Goal: Transaction & Acquisition: Purchase product/service

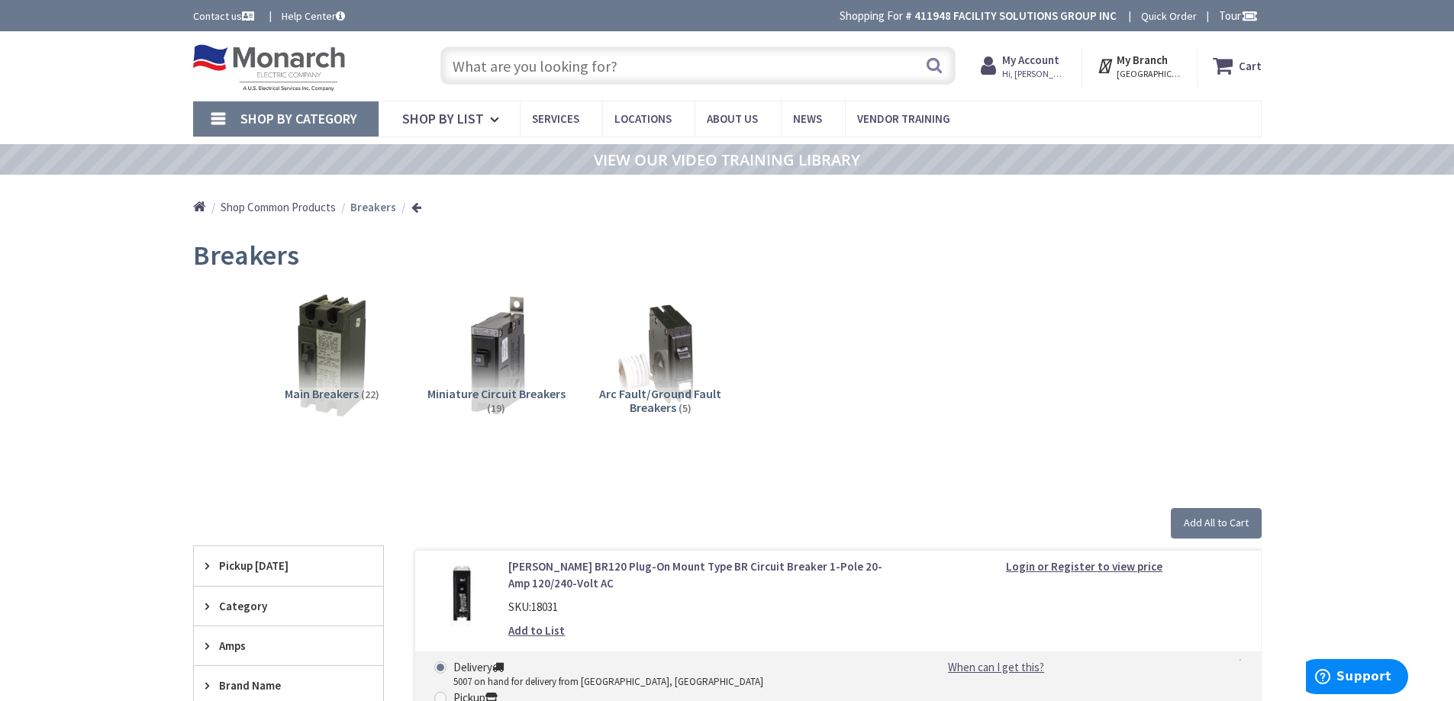
click at [599, 57] on input "text" at bounding box center [697, 66] width 515 height 38
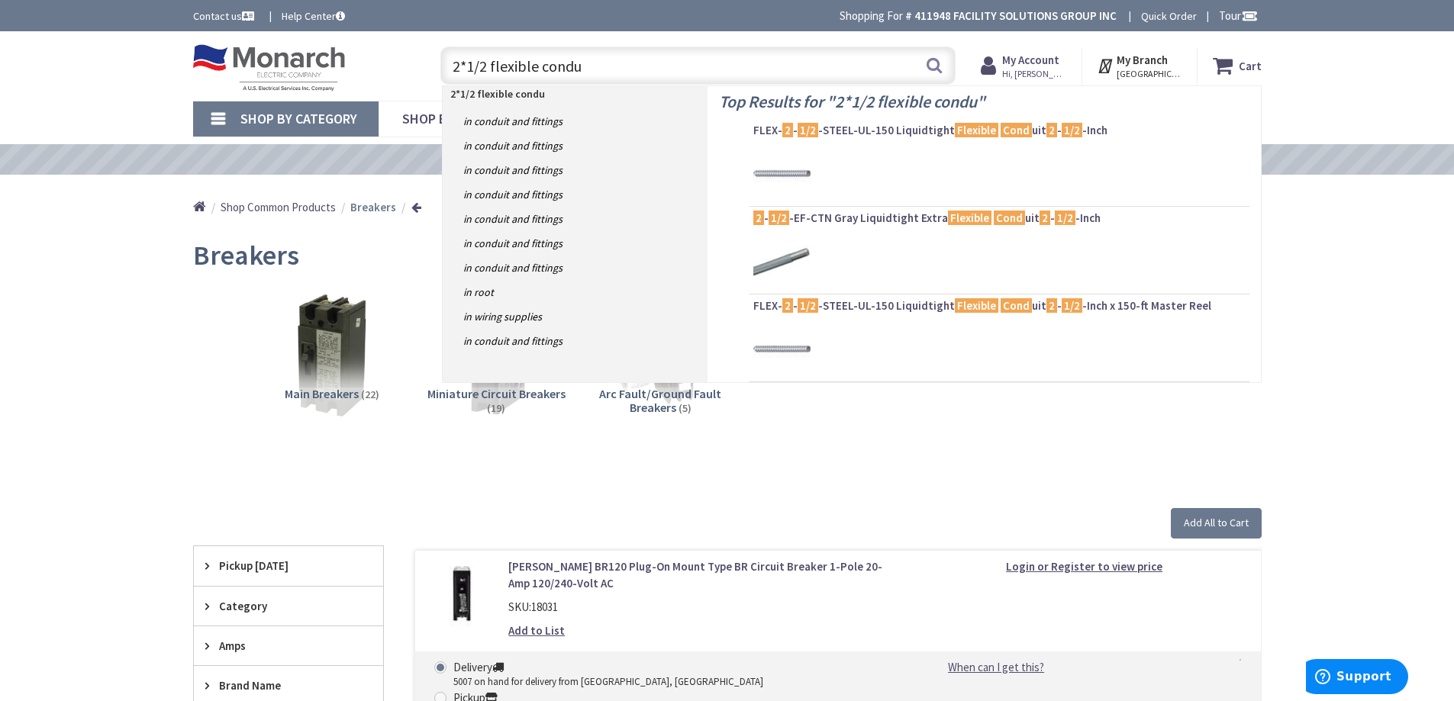
type input "2*1/2 flexible condut"
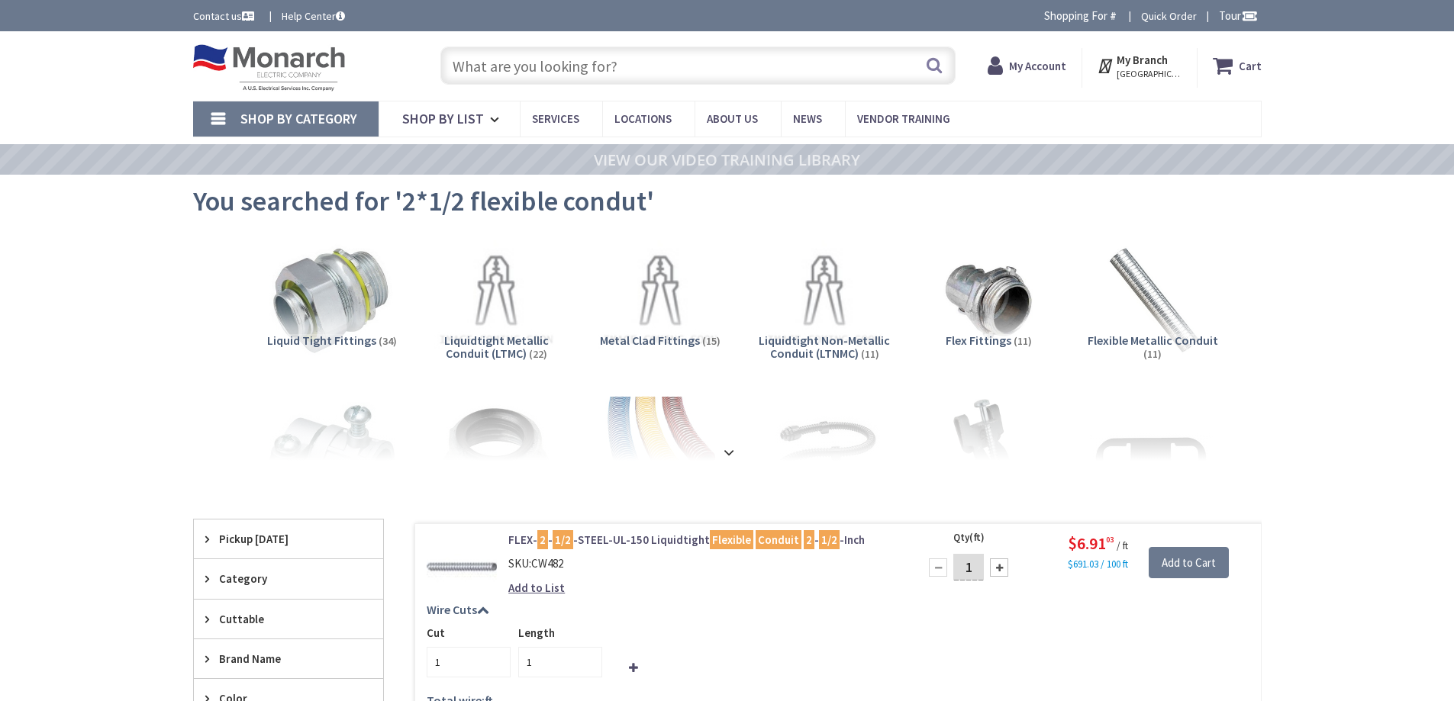
type input "[PERSON_NAME] [PERSON_NAME] Association, [STREET_ADDRESS]"
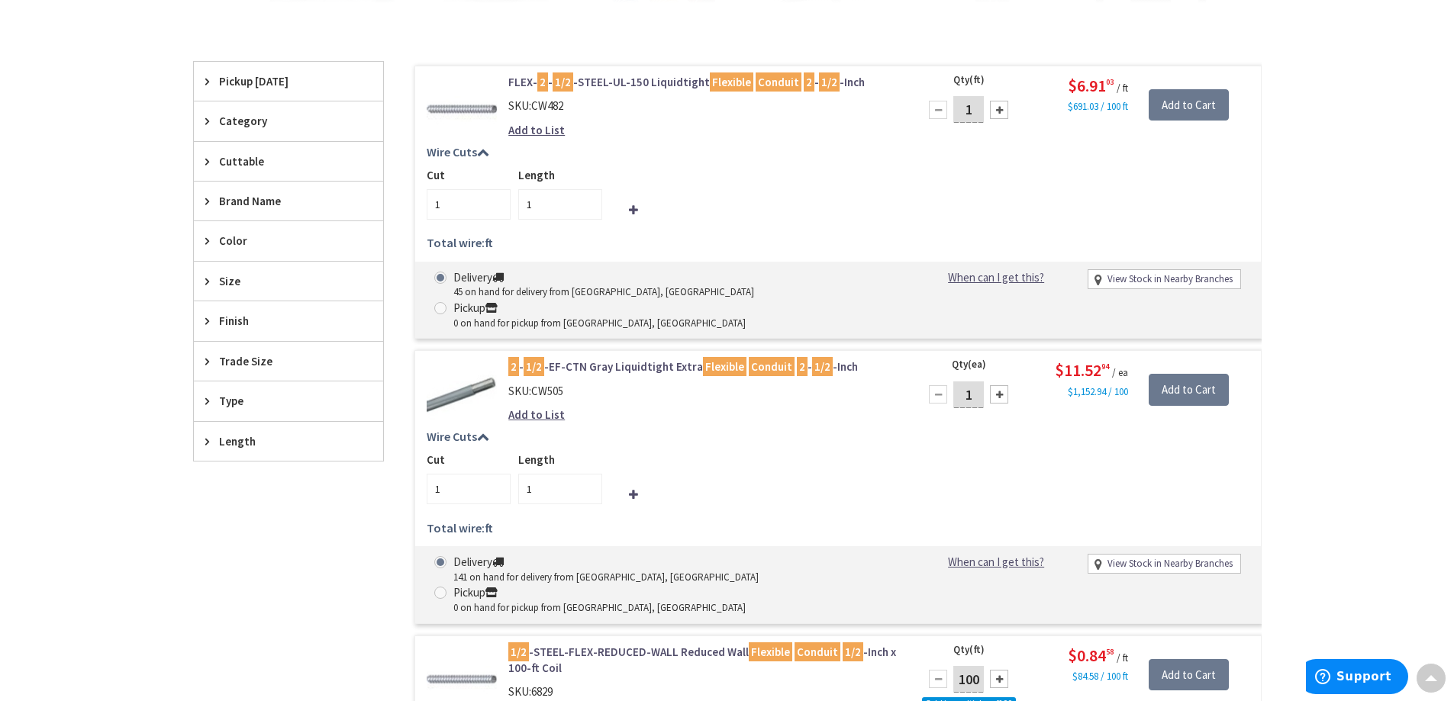
scroll to position [229, 0]
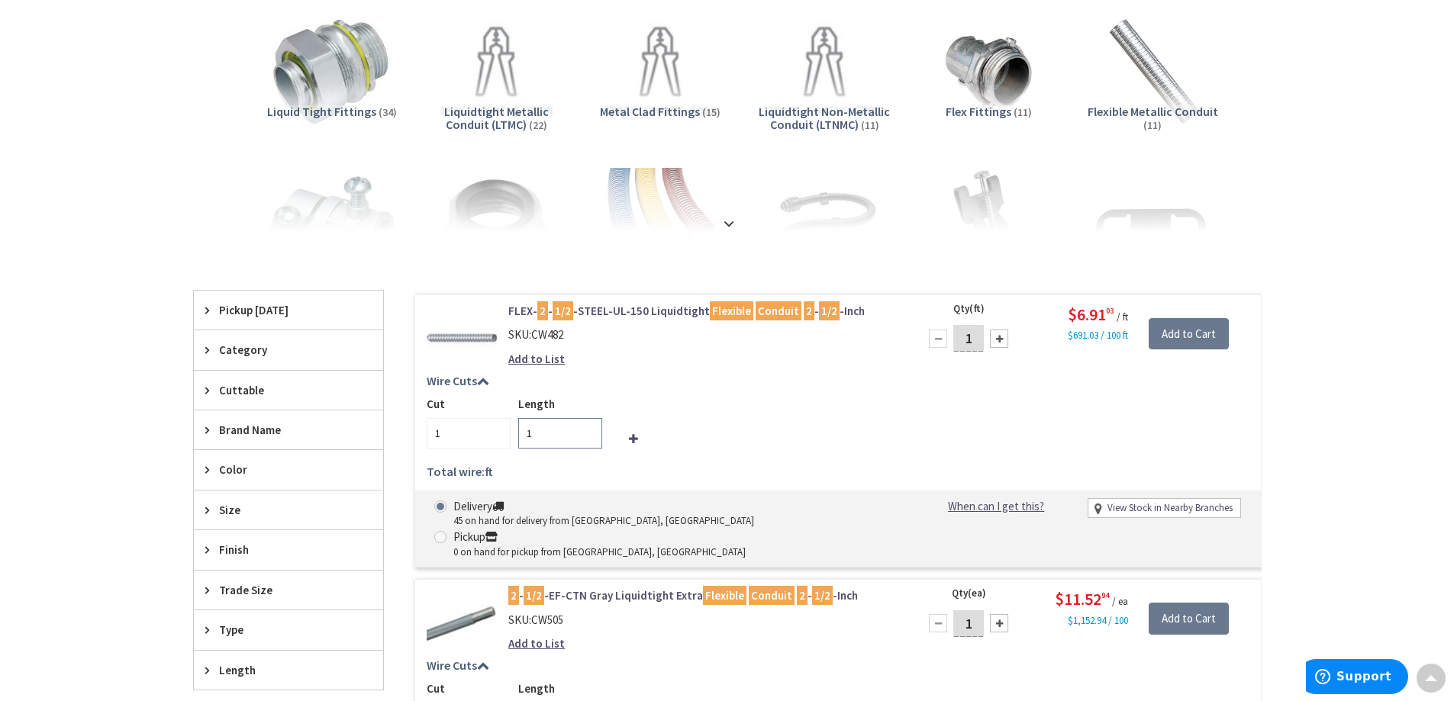
click at [576, 436] on input "1" at bounding box center [560, 433] width 84 height 31
type input "1"
click at [588, 427] on input "1" at bounding box center [560, 433] width 84 height 31
click at [588, 427] on input "2" at bounding box center [560, 433] width 84 height 31
click at [588, 427] on input "3" at bounding box center [560, 433] width 84 height 31
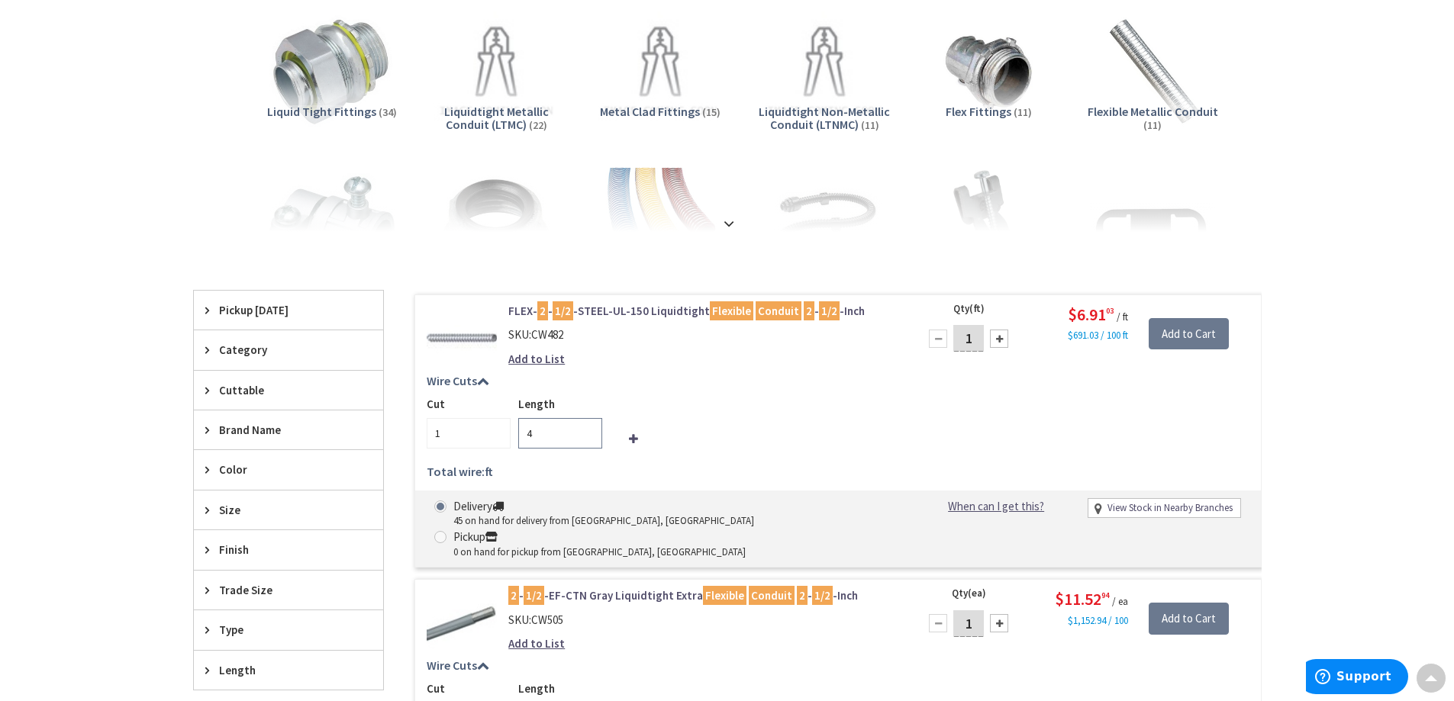
click at [588, 427] on input "4" at bounding box center [560, 433] width 84 height 31
click at [588, 427] on input "6" at bounding box center [560, 433] width 84 height 31
click at [588, 427] on input "7" at bounding box center [560, 433] width 84 height 31
click at [588, 427] on input "8" at bounding box center [560, 433] width 84 height 31
click at [588, 427] on input "9" at bounding box center [560, 433] width 84 height 31
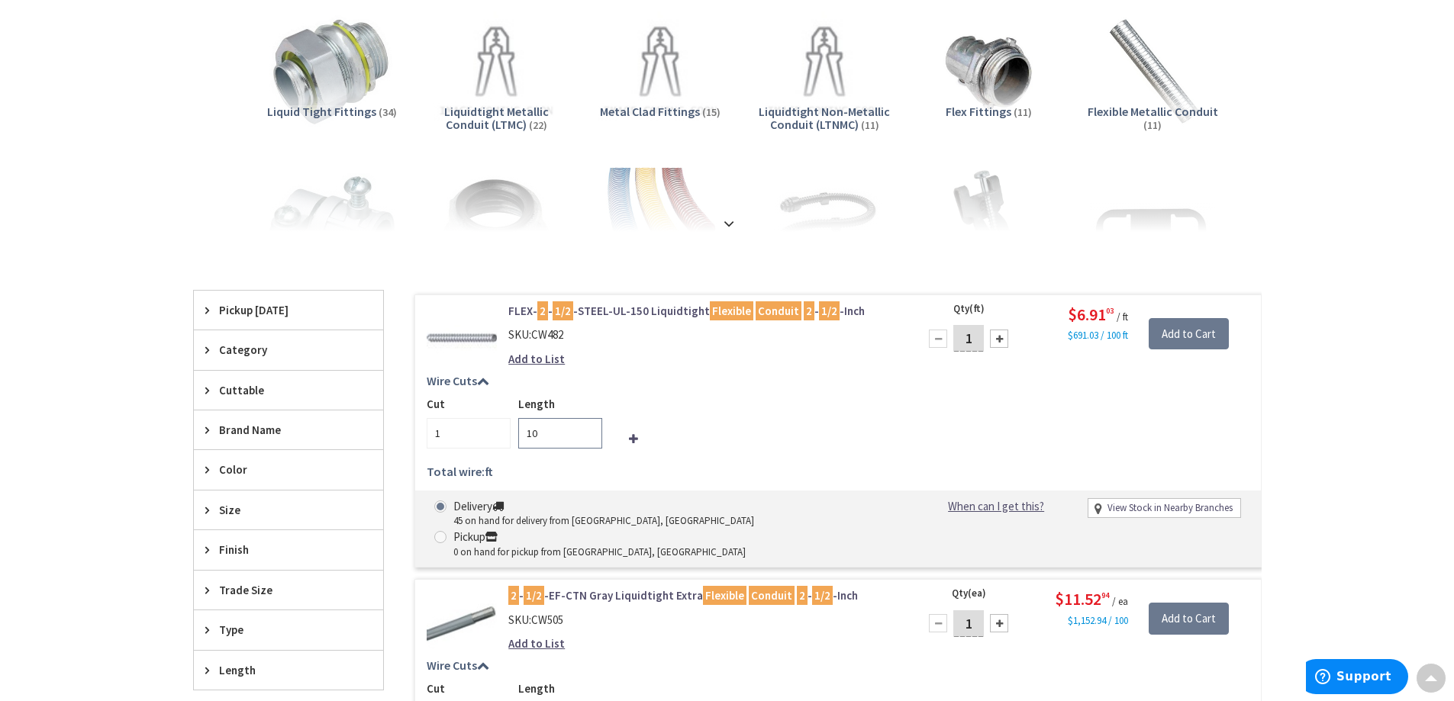
click at [588, 427] on input "10" at bounding box center [560, 433] width 84 height 31
click at [588, 427] on input "11" at bounding box center [560, 433] width 84 height 31
click at [588, 427] on input "12" at bounding box center [560, 433] width 84 height 31
click at [588, 427] on input "13" at bounding box center [560, 433] width 84 height 31
click at [588, 427] on input "14" at bounding box center [560, 433] width 84 height 31
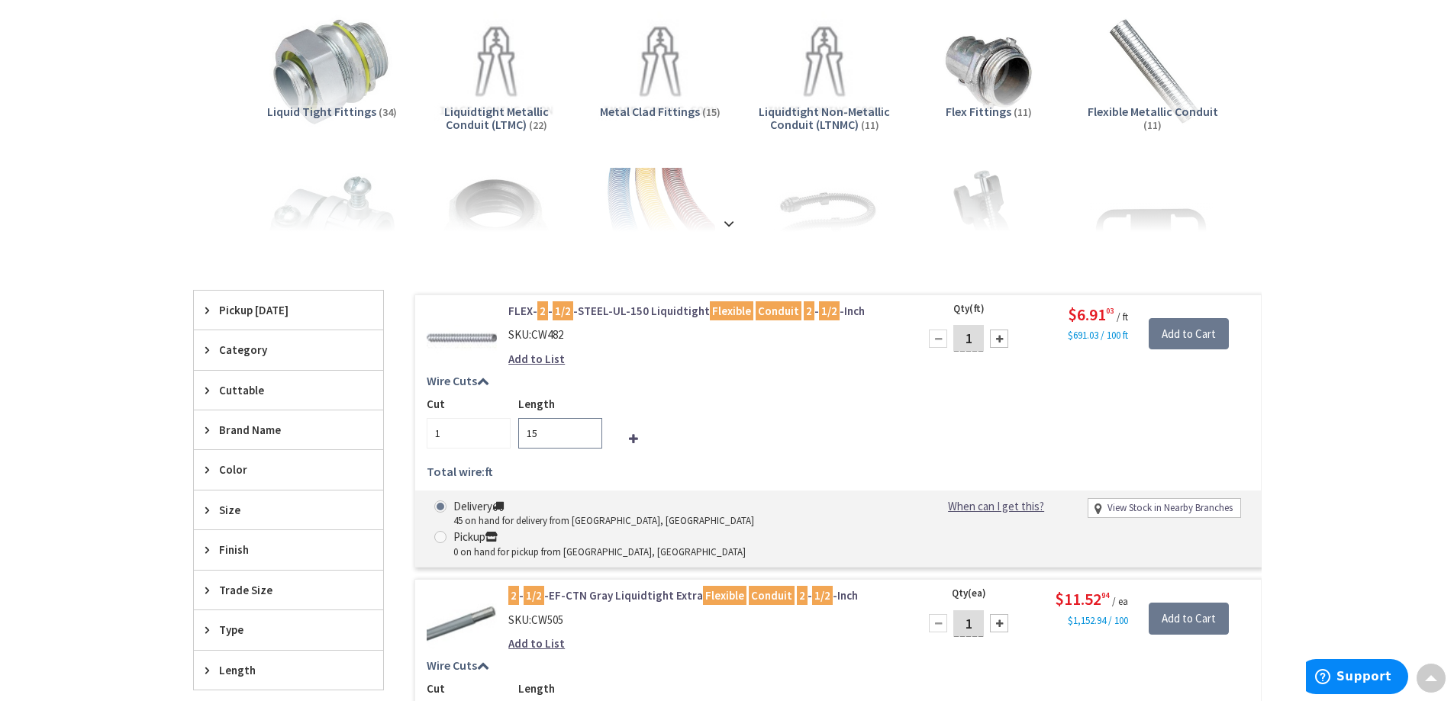
click at [588, 427] on input "15" at bounding box center [560, 433] width 84 height 31
click at [588, 427] on input "16" at bounding box center [560, 433] width 84 height 31
click at [586, 439] on input "15" at bounding box center [560, 433] width 84 height 31
click at [586, 439] on input "14" at bounding box center [560, 433] width 84 height 31
click at [586, 439] on input "13" at bounding box center [560, 433] width 84 height 31
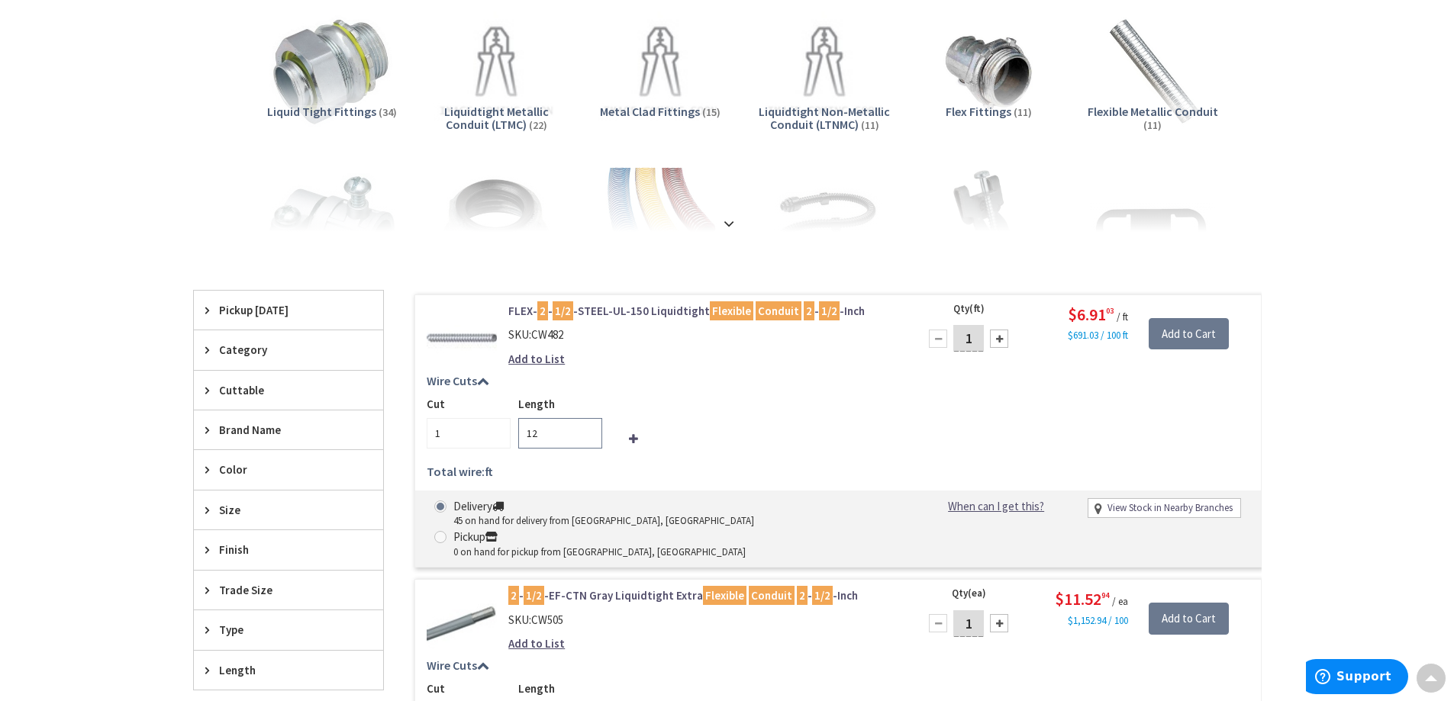
click at [586, 439] on input "12" at bounding box center [560, 433] width 84 height 31
click at [586, 439] on input "11" at bounding box center [560, 433] width 84 height 31
type input "10"
click at [586, 439] on input "10" at bounding box center [560, 433] width 84 height 31
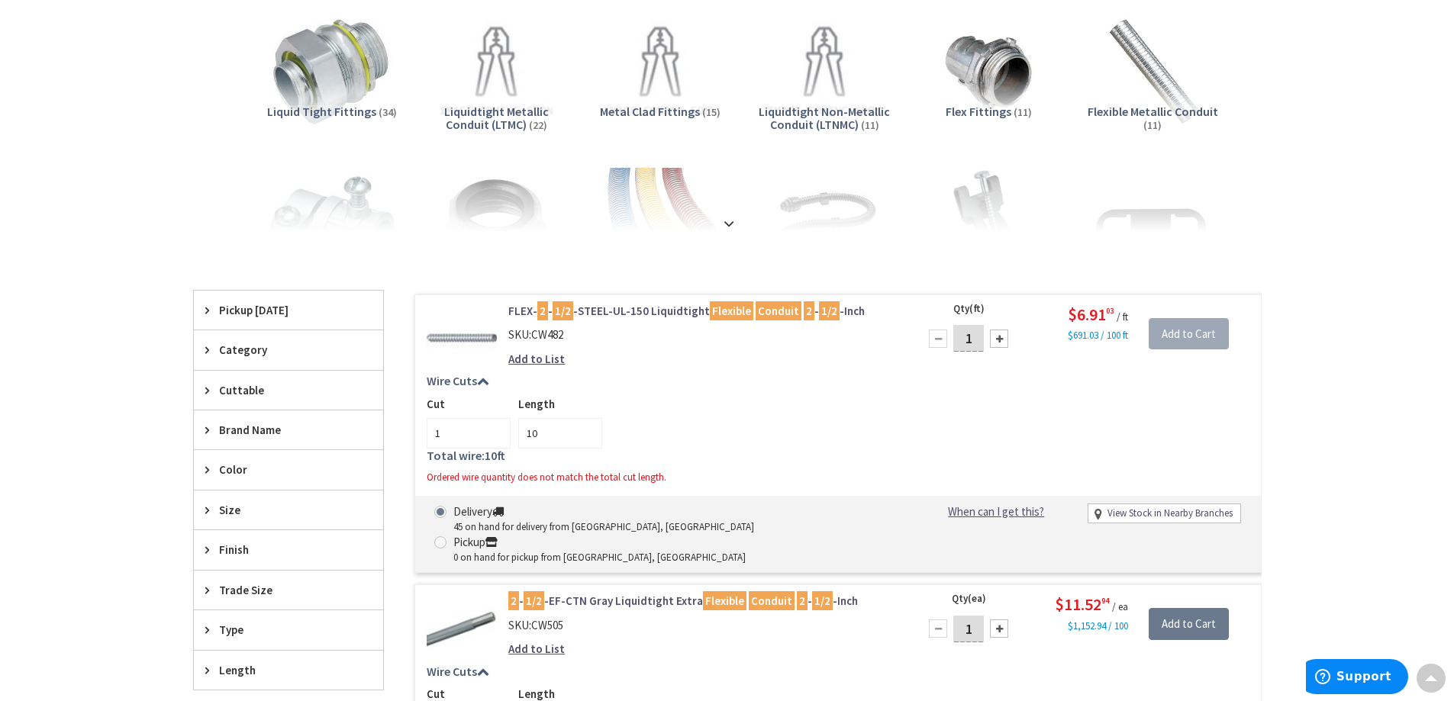
click at [712, 311] on mark "Flexible" at bounding box center [732, 310] width 44 height 19
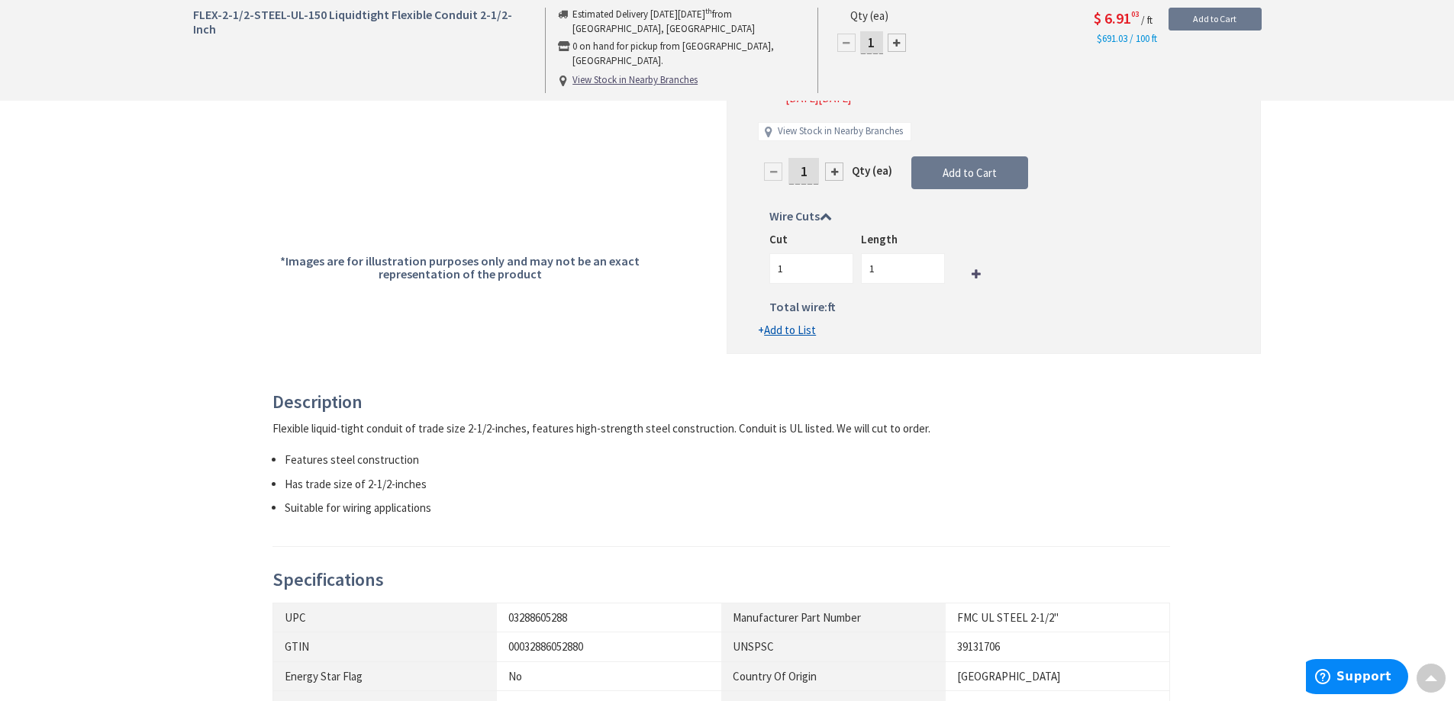
scroll to position [76, 0]
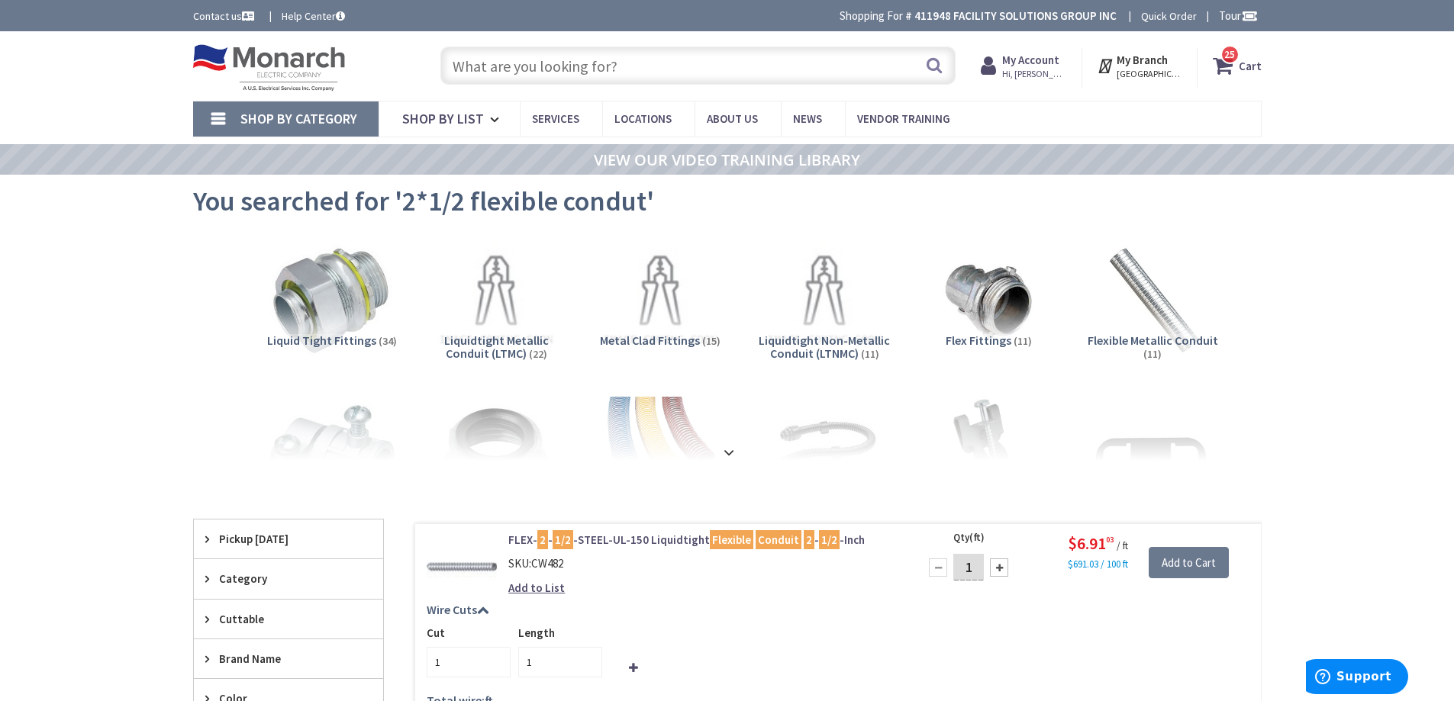
click at [627, 63] on input "text" at bounding box center [697, 66] width 515 height 38
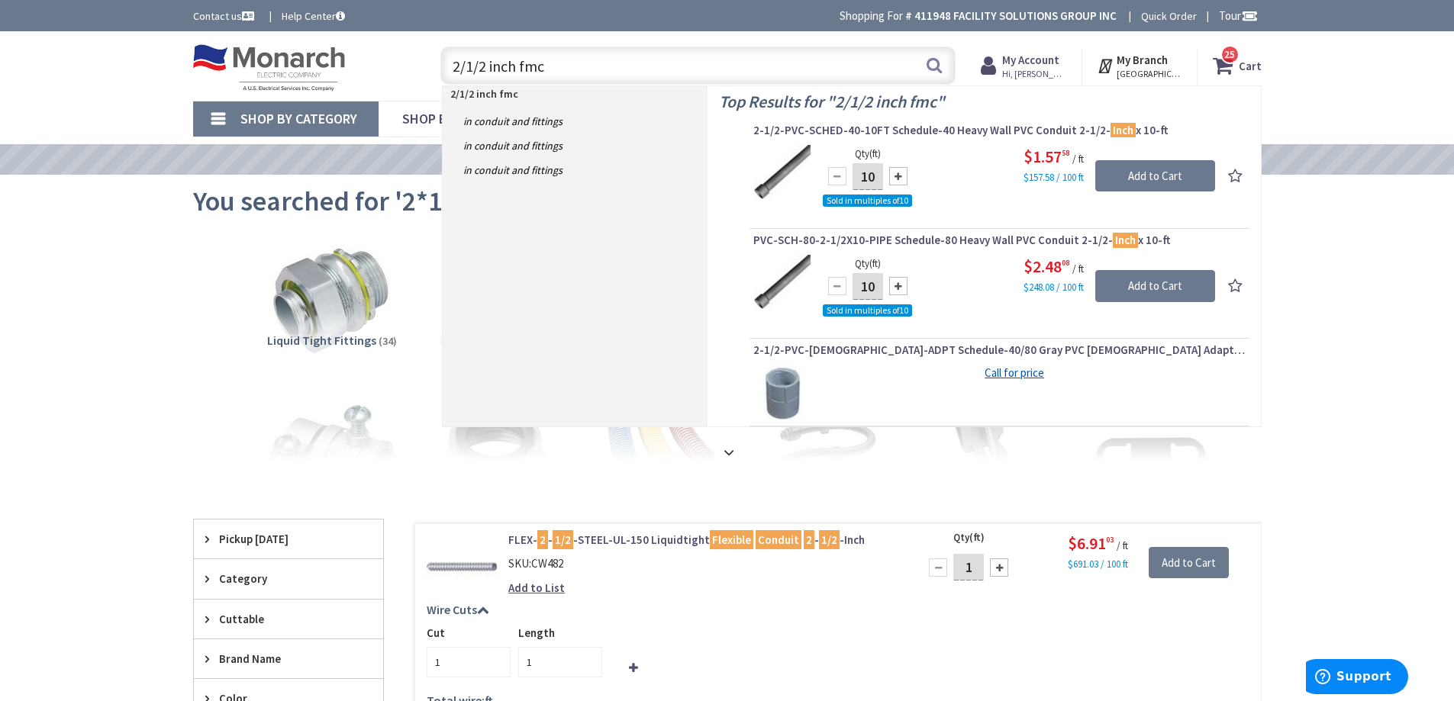
type input "2/1/2 inch fmc"
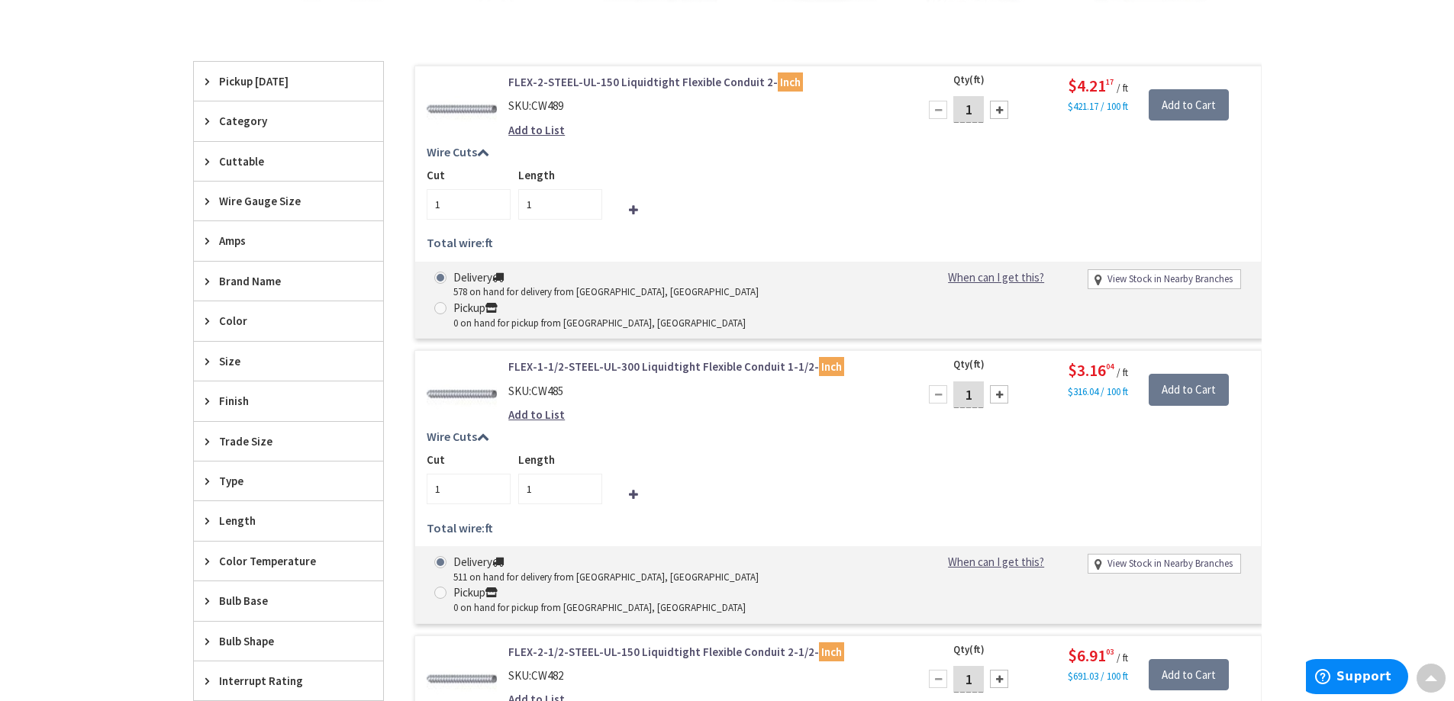
scroll to position [611, 0]
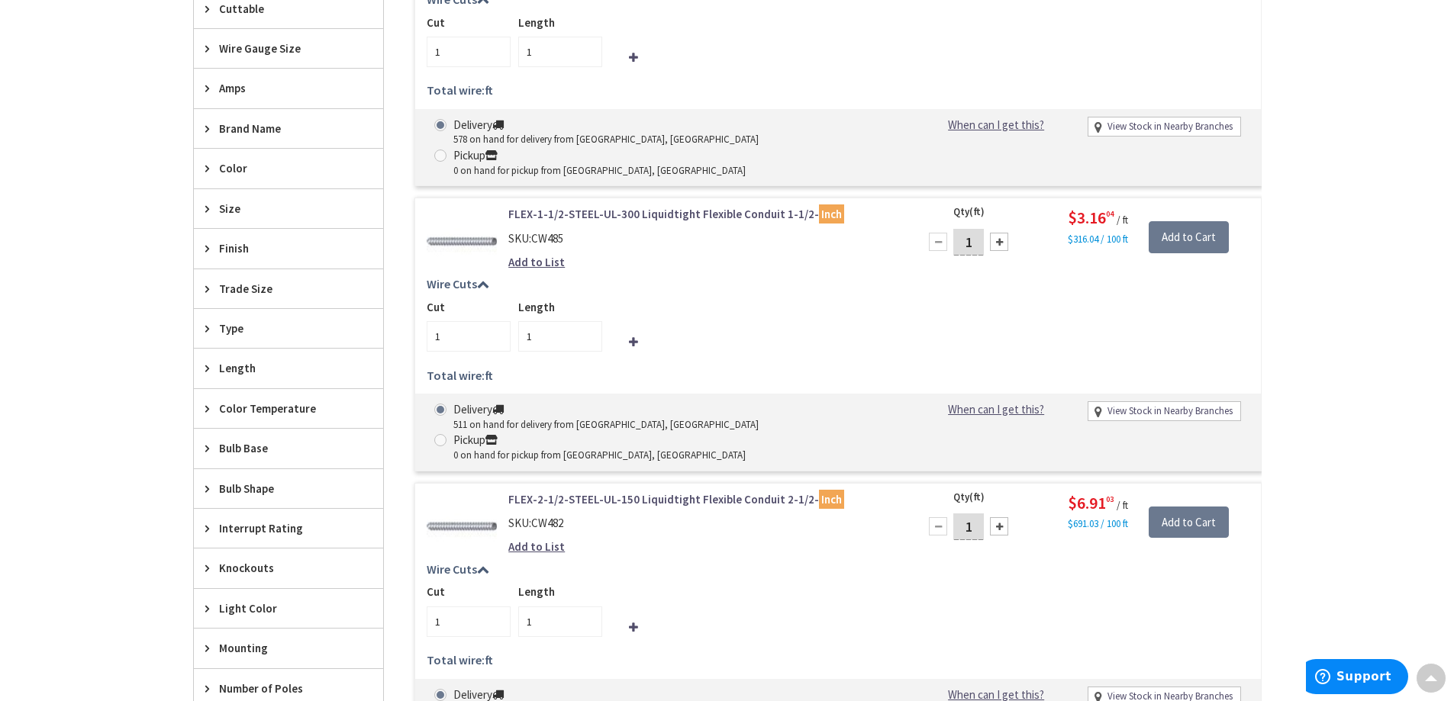
click at [592, 492] on link "FLEX-2-1/2-STEEL-UL-150 Liquidtight Flexible Conduit 2-1/2- Inch" at bounding box center [702, 500] width 389 height 16
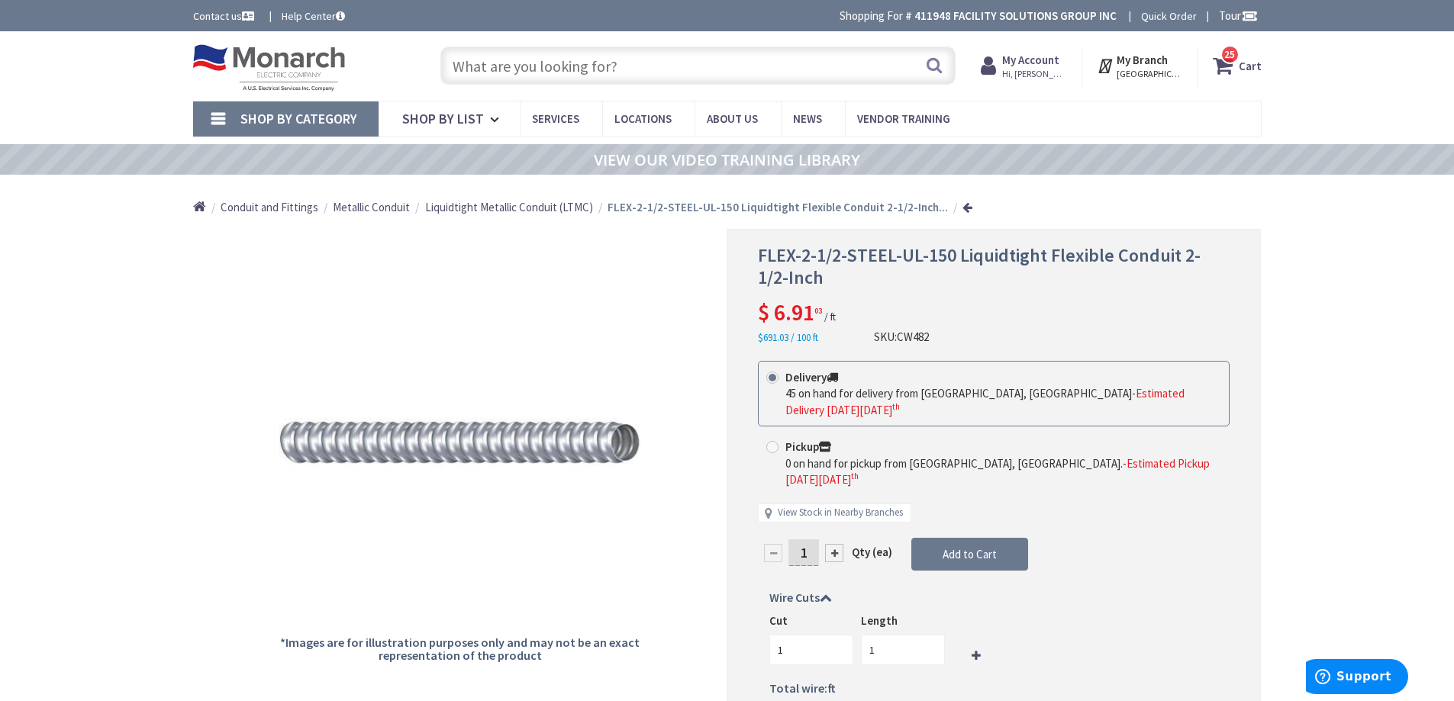
click at [1231, 53] on span "25" at bounding box center [1229, 54] width 11 height 13
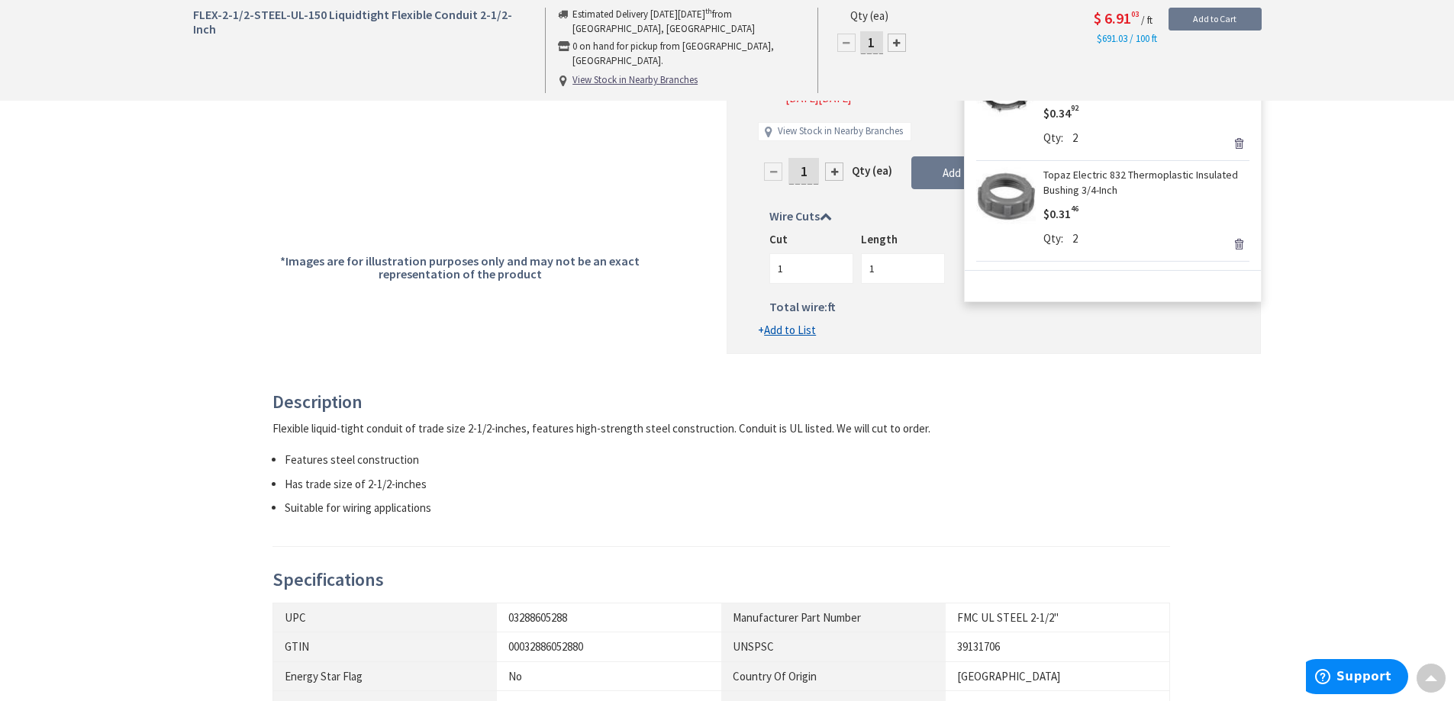
click at [1443, 185] on div "FLEX-2-1/2-STEEL-UL-150 Liquidtight Flexible Conduit 2-1/2-Inch Estimated Deliv…" at bounding box center [727, 428] width 1454 height 1557
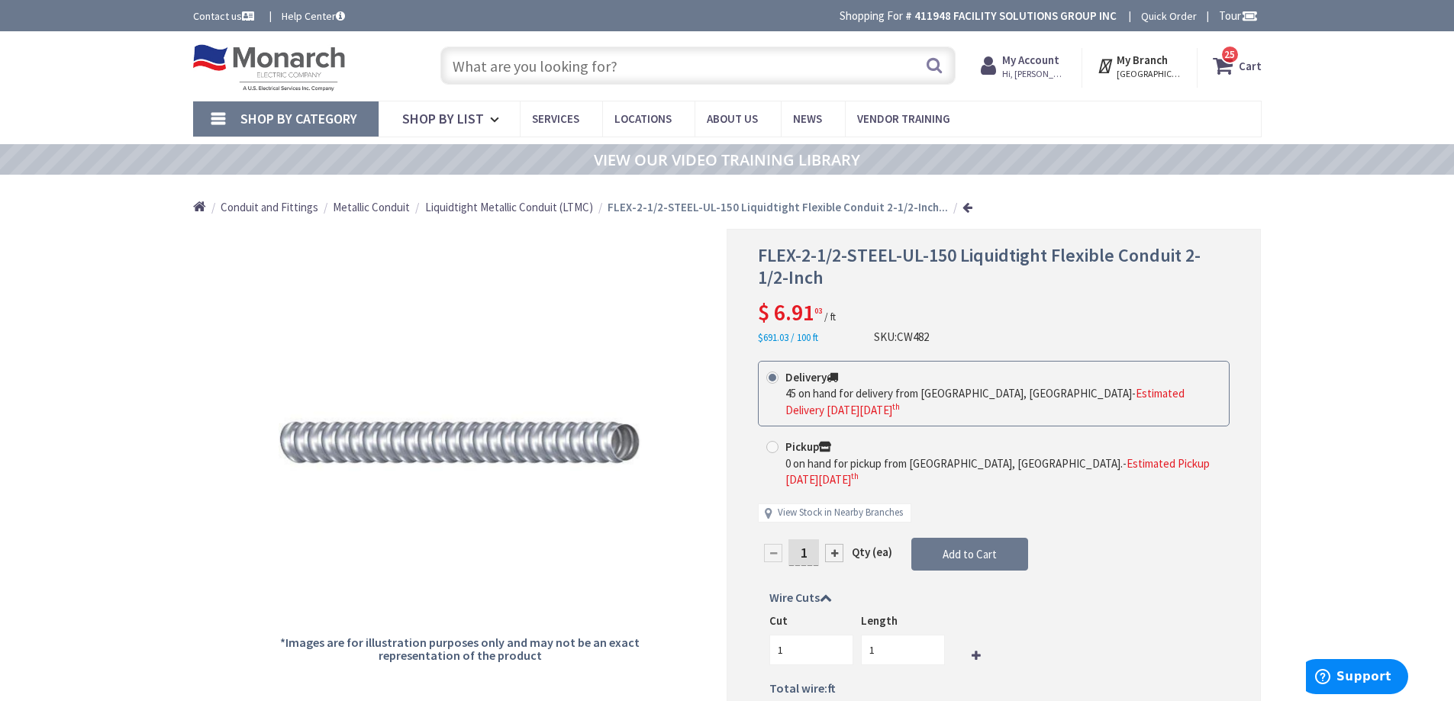
click at [1229, 63] on span "25 25 items" at bounding box center [1229, 54] width 19 height 19
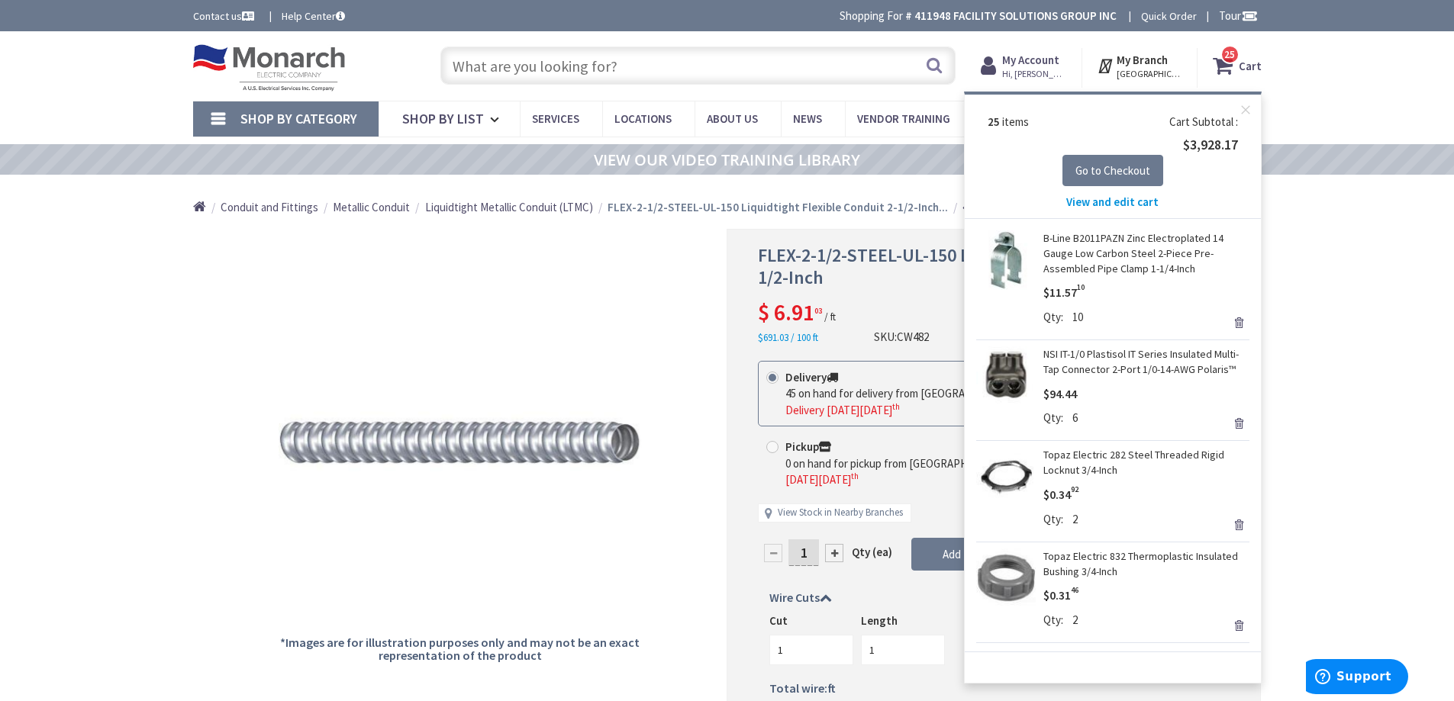
click at [1107, 196] on span "View and edit cart" at bounding box center [1112, 202] width 92 height 15
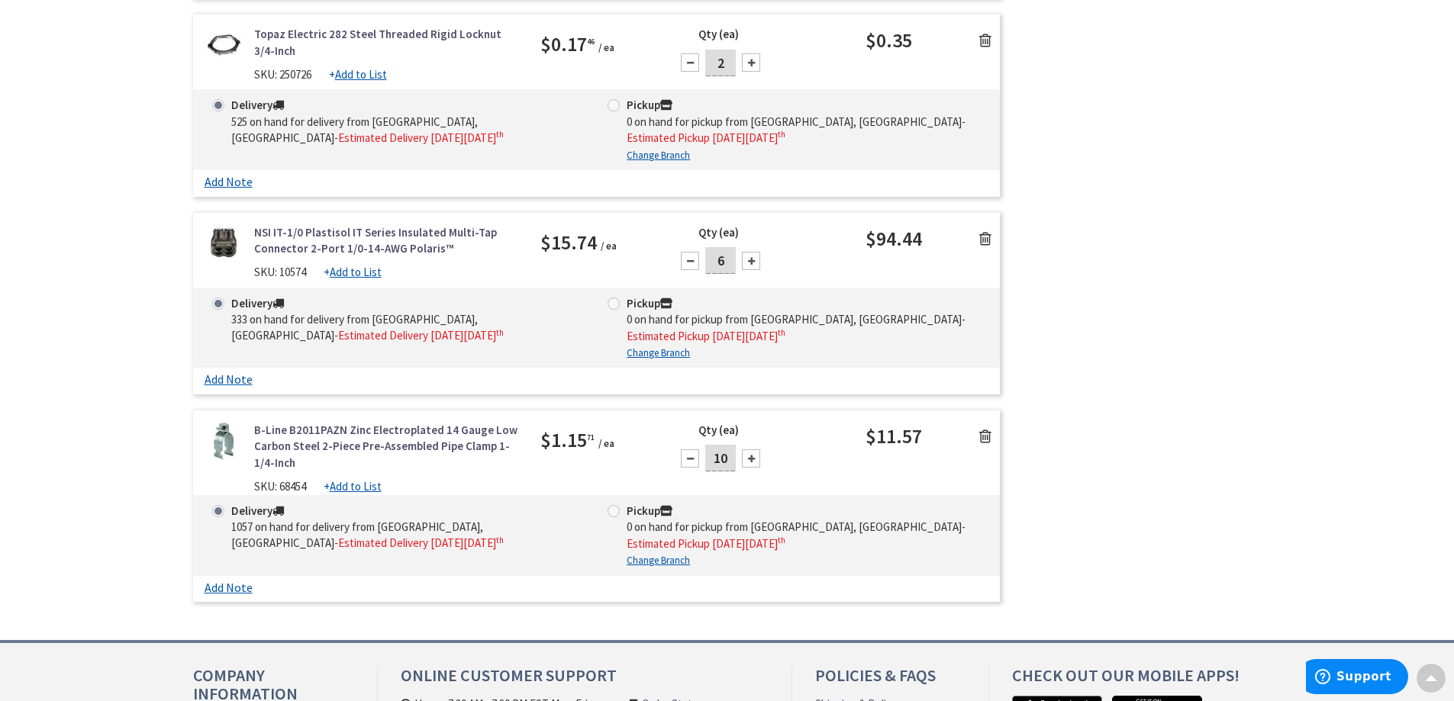
scroll to position [4961, 0]
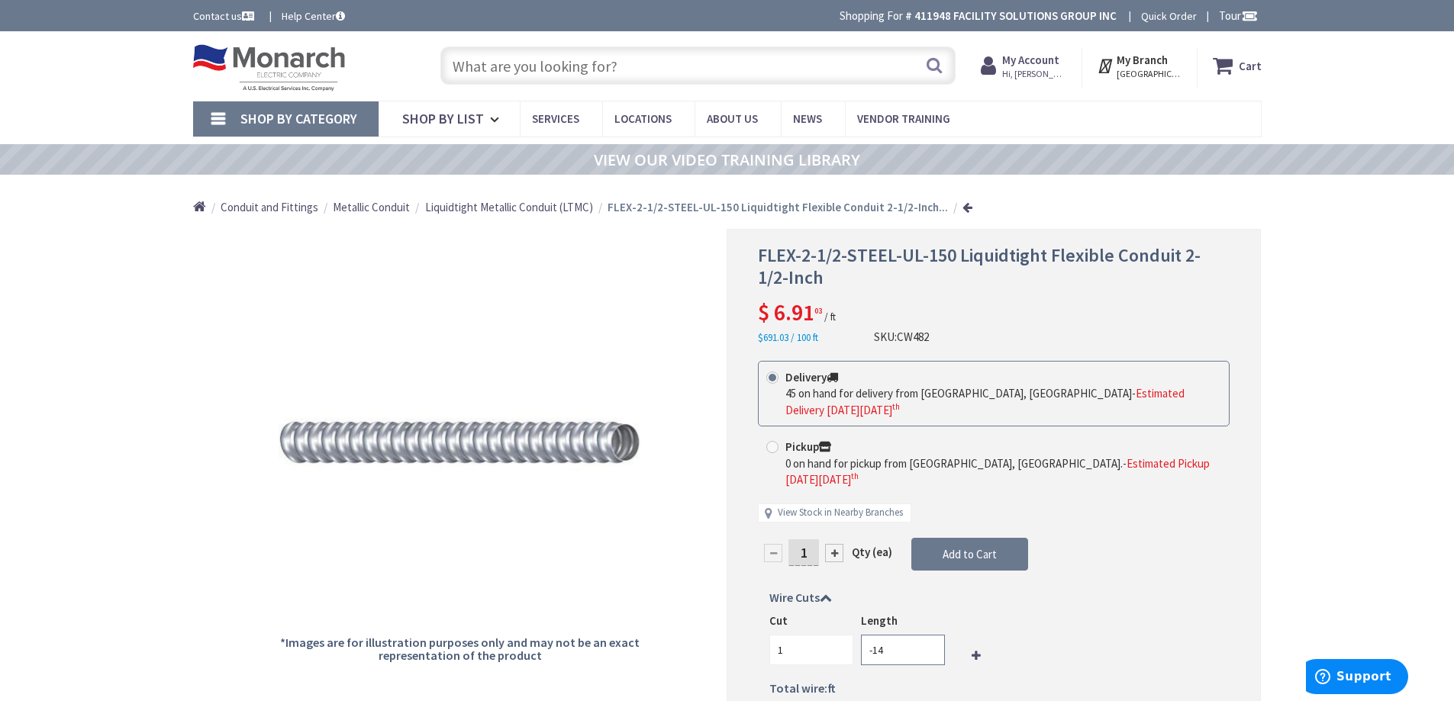
click at [930, 635] on input "-14" at bounding box center [903, 650] width 84 height 31
click at [930, 637] on input "-37" at bounding box center [903, 650] width 84 height 31
click at [927, 635] on input "1" at bounding box center [903, 650] width 84 height 31
click at [927, 635] on input "2" at bounding box center [903, 650] width 84 height 31
click at [927, 635] on input "9" at bounding box center [903, 650] width 84 height 31
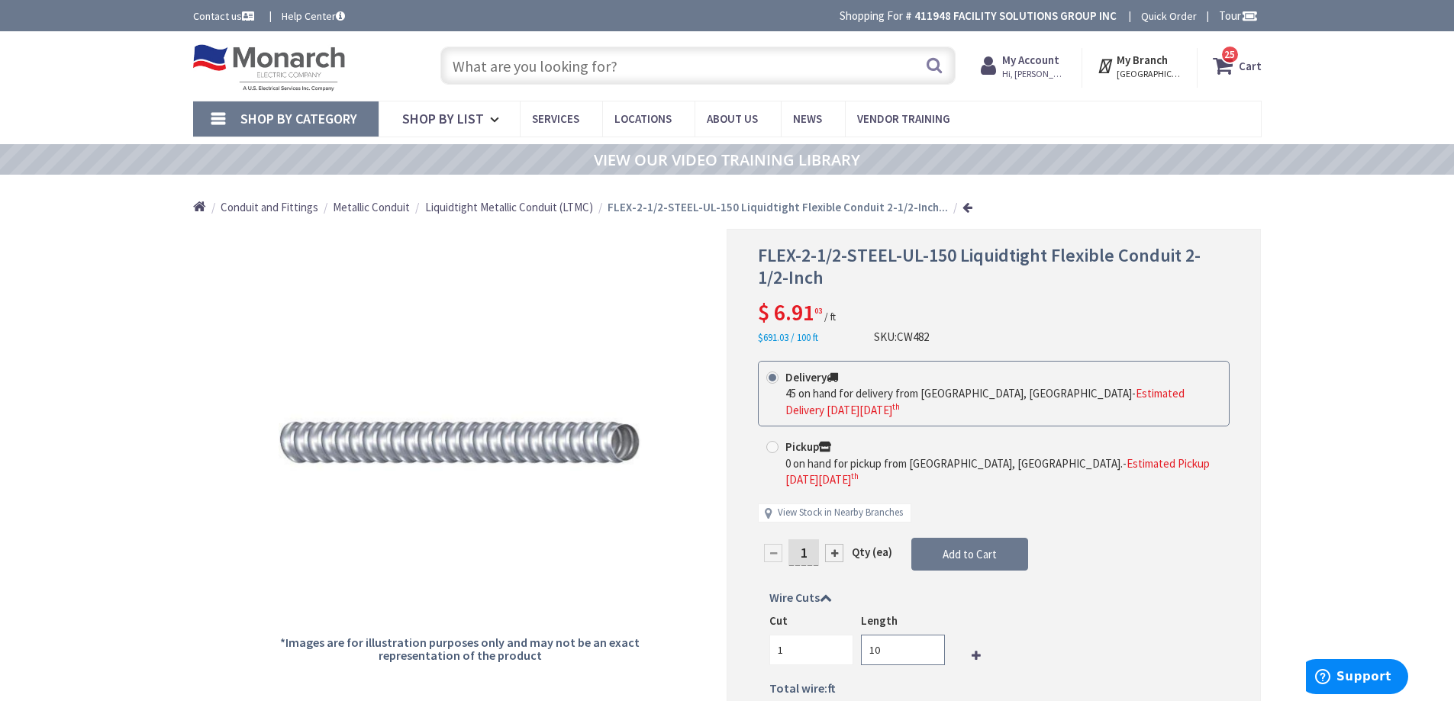
click at [927, 635] on input "10" at bounding box center [903, 650] width 84 height 31
click at [927, 635] on input "11" at bounding box center [903, 650] width 84 height 31
click at [927, 635] on input "12" at bounding box center [903, 650] width 84 height 31
click at [931, 637] on input "11" at bounding box center [903, 650] width 84 height 31
type input "10"
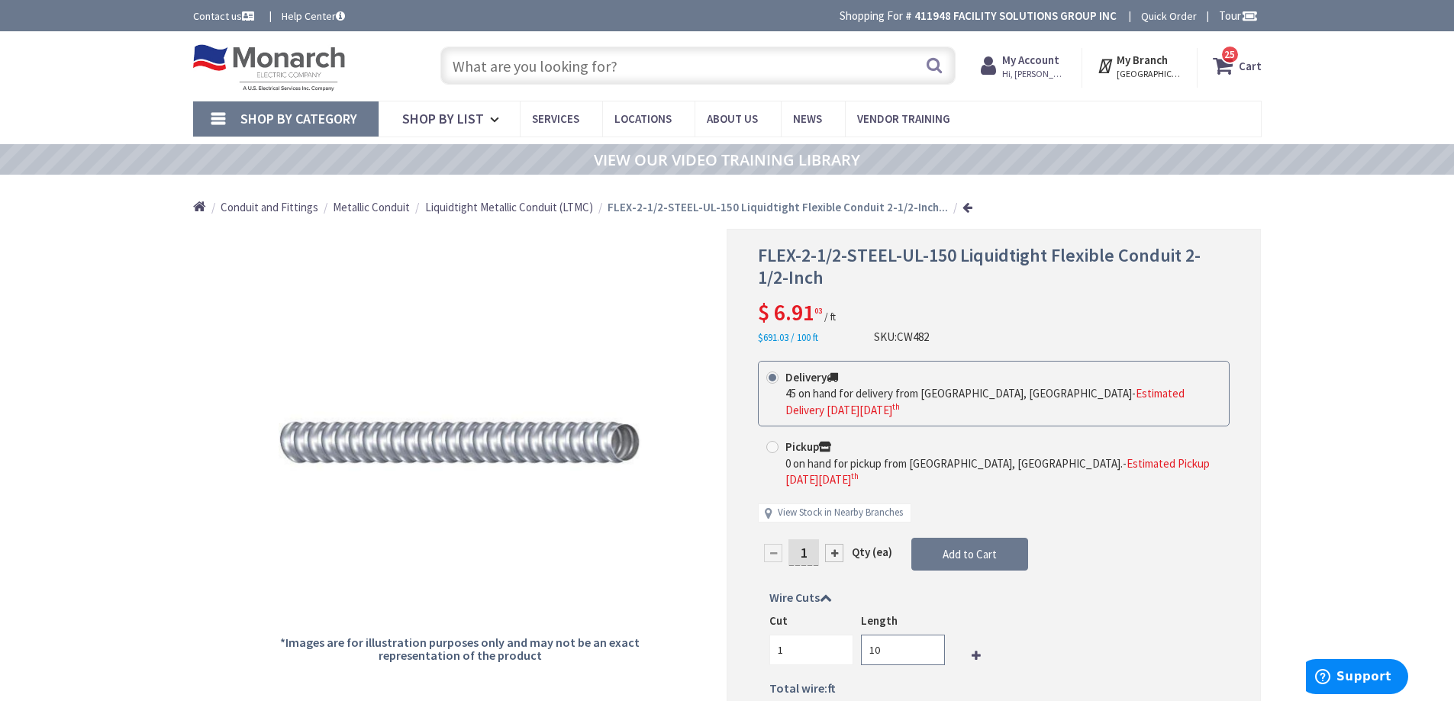
click at [932, 635] on input "10" at bounding box center [903, 650] width 84 height 31
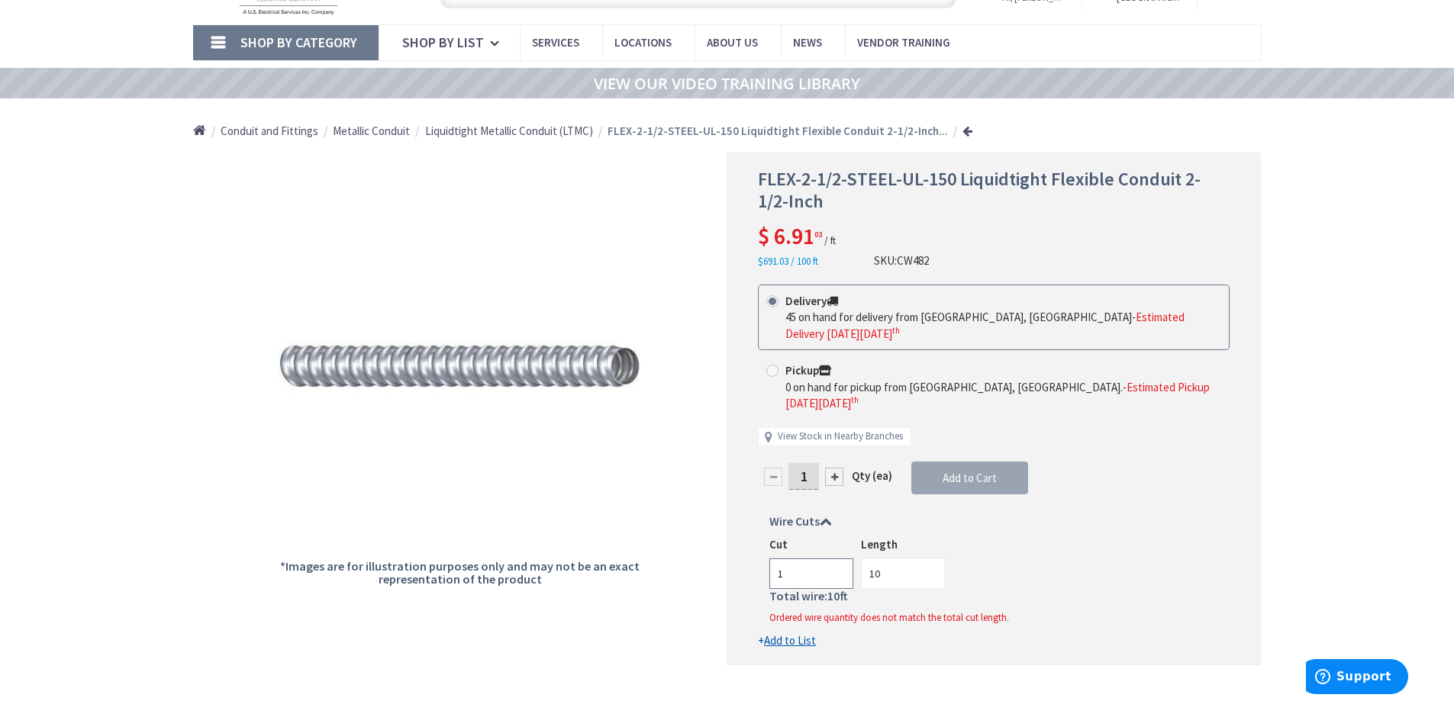
click at [810, 559] on input "1" at bounding box center [811, 574] width 84 height 31
drag, startPoint x: 755, startPoint y: 176, endPoint x: 795, endPoint y: 198, distance: 45.1
click at [795, 198] on div "FLEX-2-1/2-STEEL-UL-150 Liquidtight Flexible Conduit 2-1/2-Inch $ 6.91 03 / ft …" at bounding box center [994, 409] width 534 height 513
copy span "FLEX-2-1/2-STEEL-UL-150 Liquidtight Flexible Conduit 2-1/2-Inch"
click at [888, 212] on h1 "FLEX-2-1/2-STEEL-UL-150 Liquidtight Flexible Conduit 2-1/2-Inch" at bounding box center [994, 191] width 472 height 44
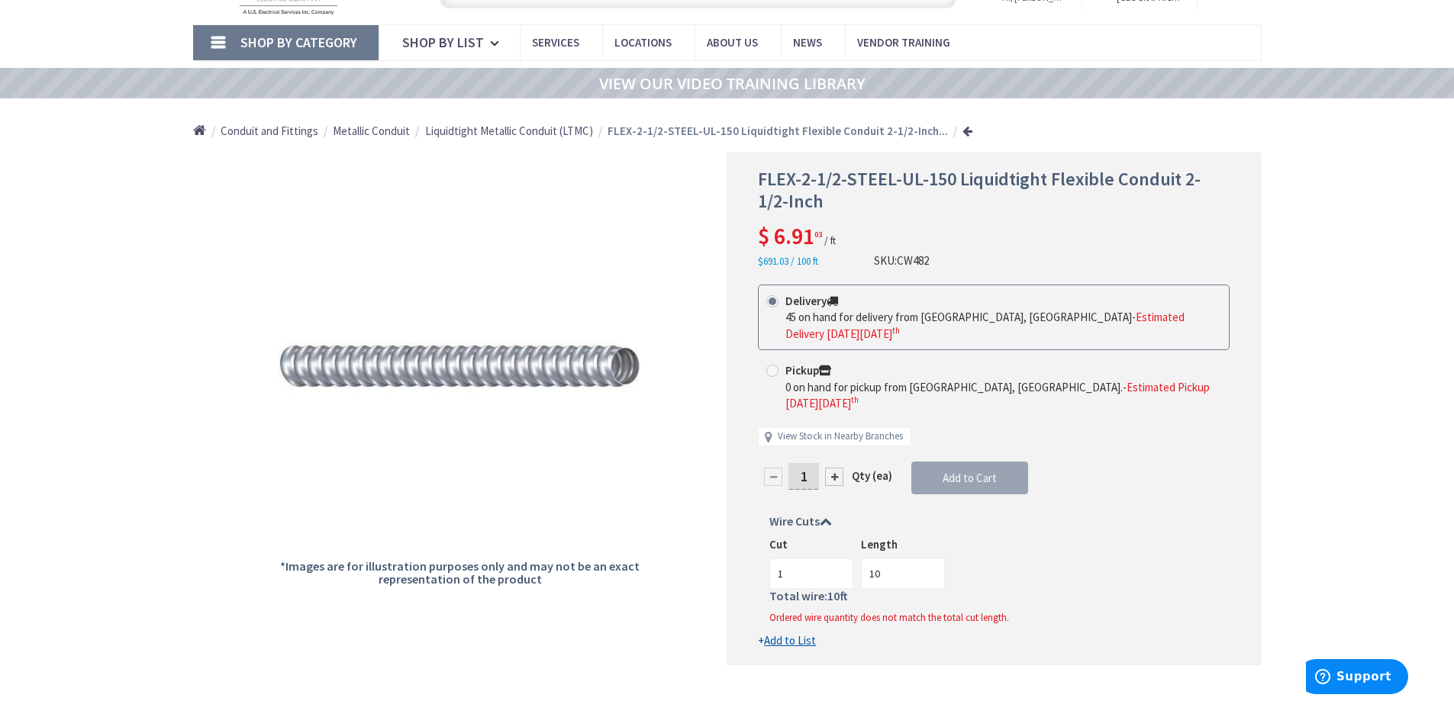
scroll to position [0, 0]
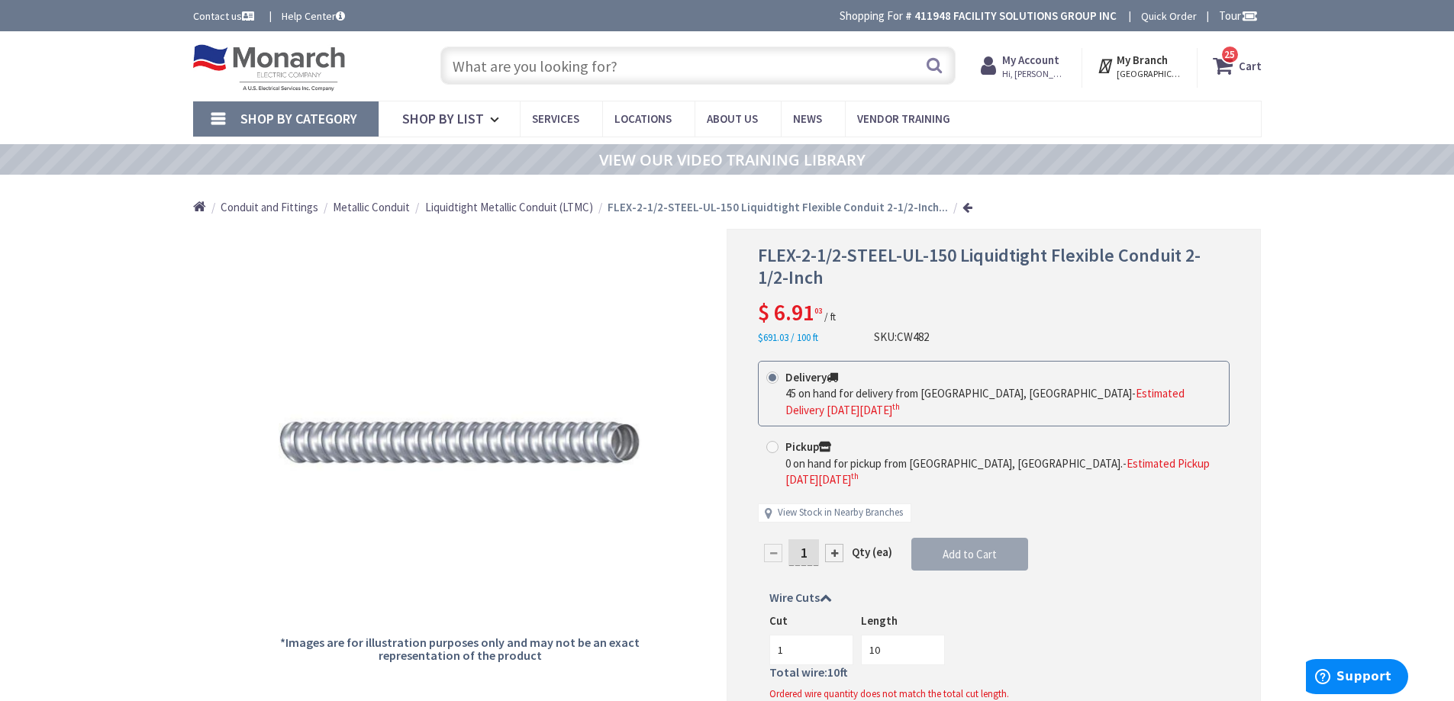
click at [606, 71] on input "text" at bounding box center [697, 66] width 515 height 38
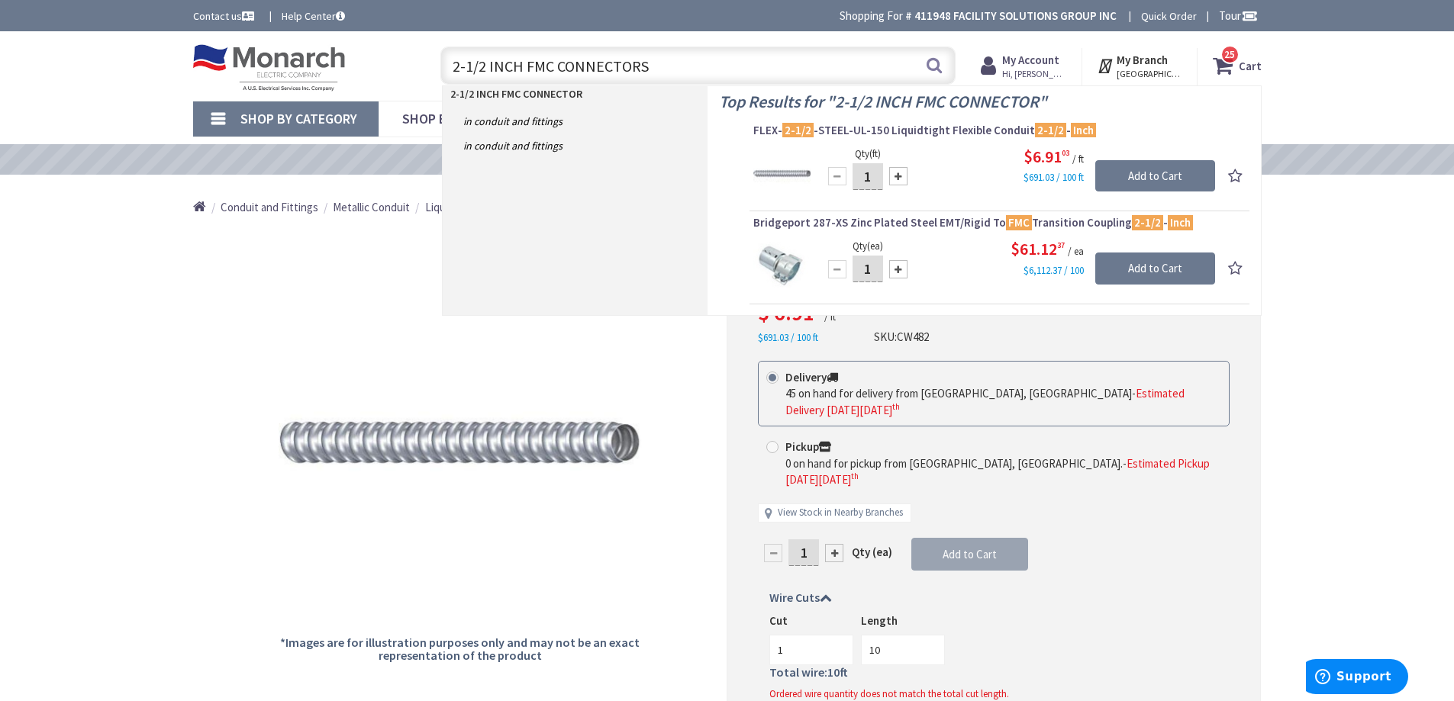
type input "2-1/2 INCH FMC CONNECTORS"
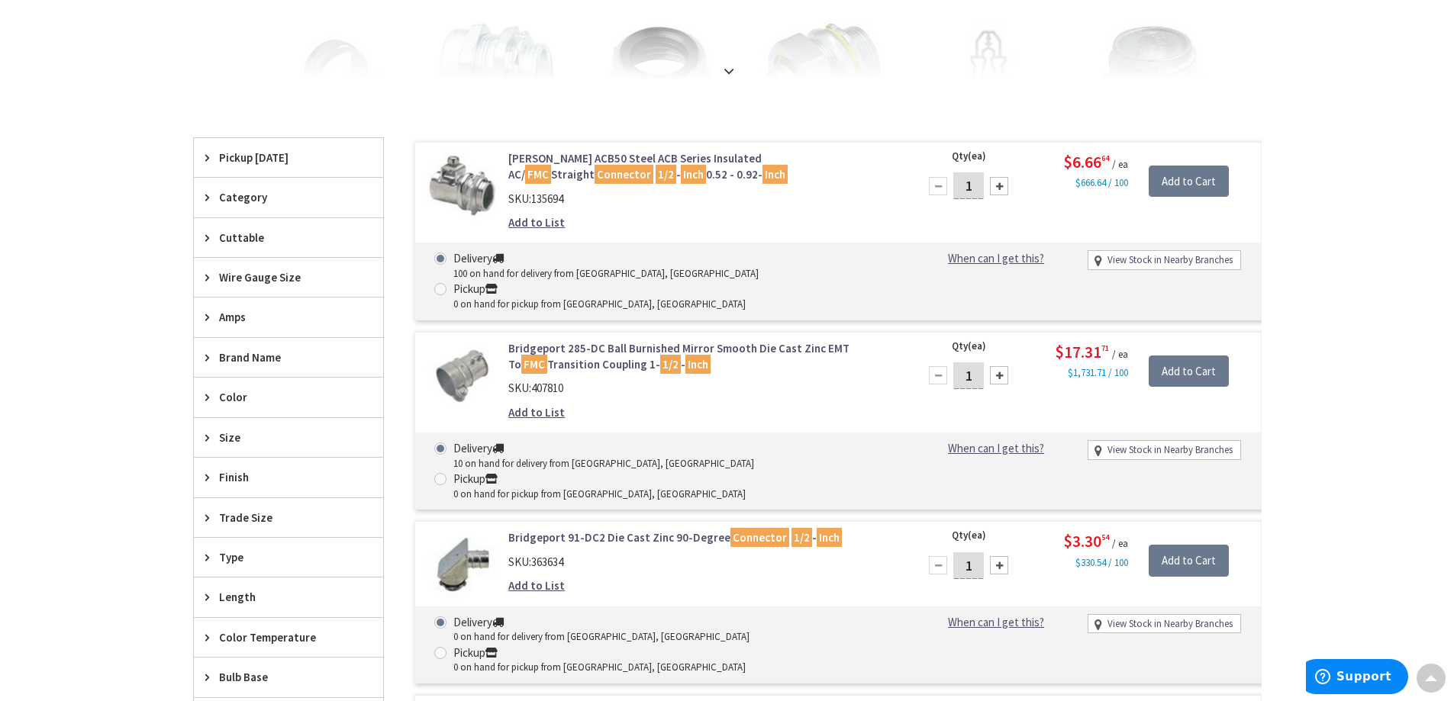
scroll to position [229, 0]
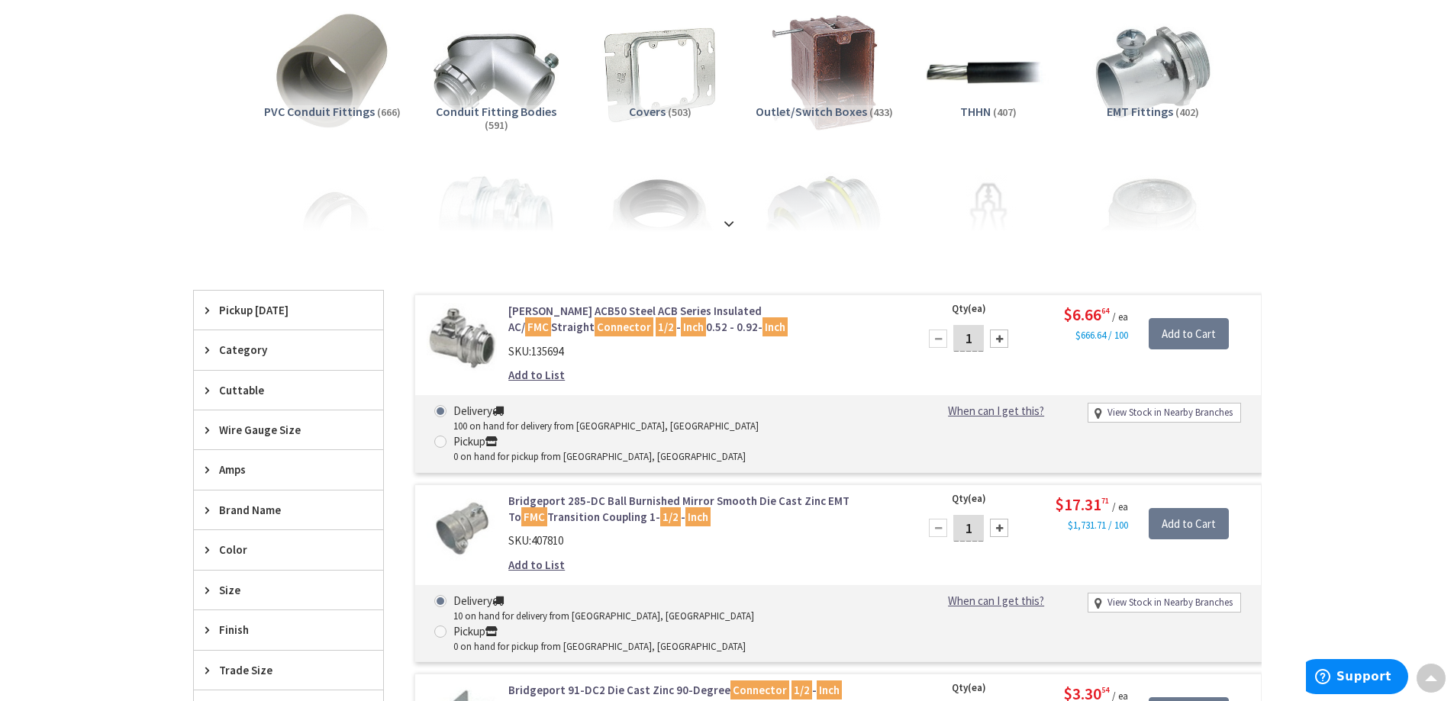
click at [551, 318] on mark "FMC" at bounding box center [538, 327] width 26 height 19
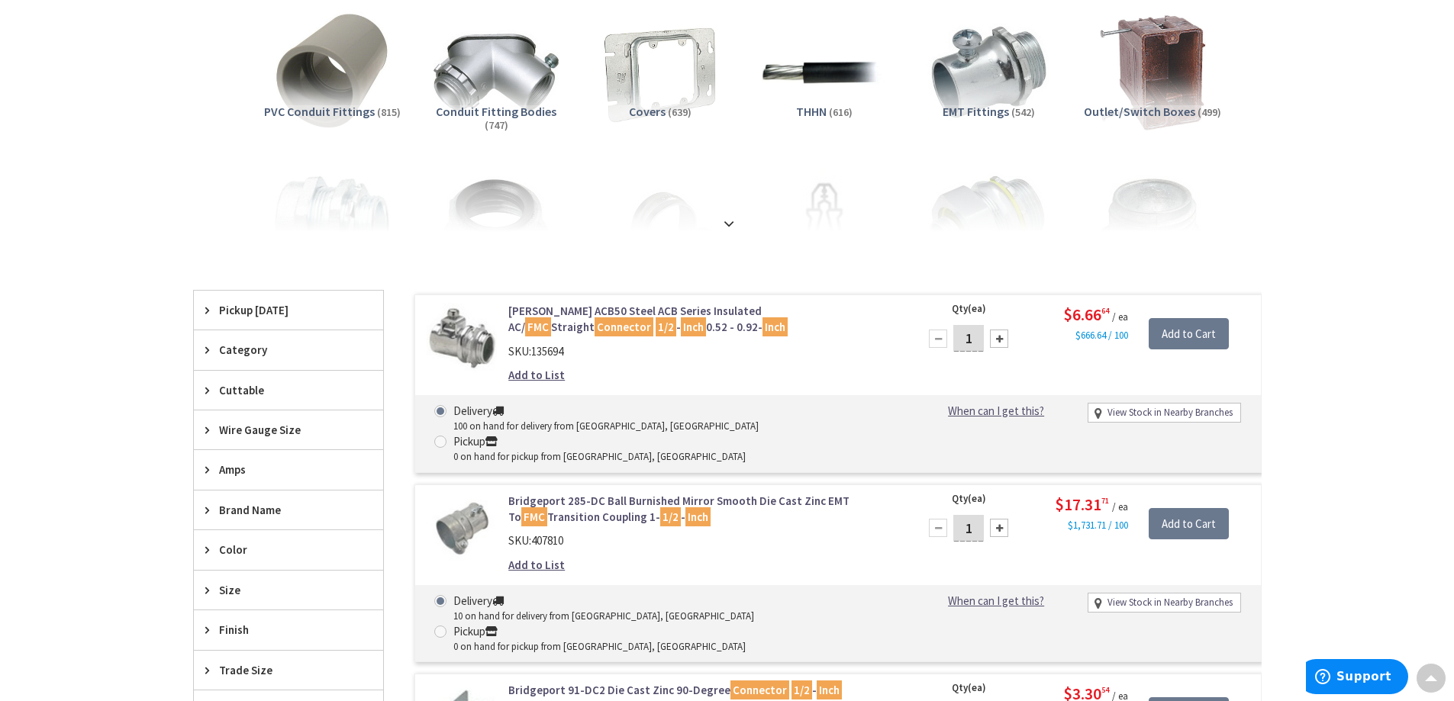
scroll to position [382, 0]
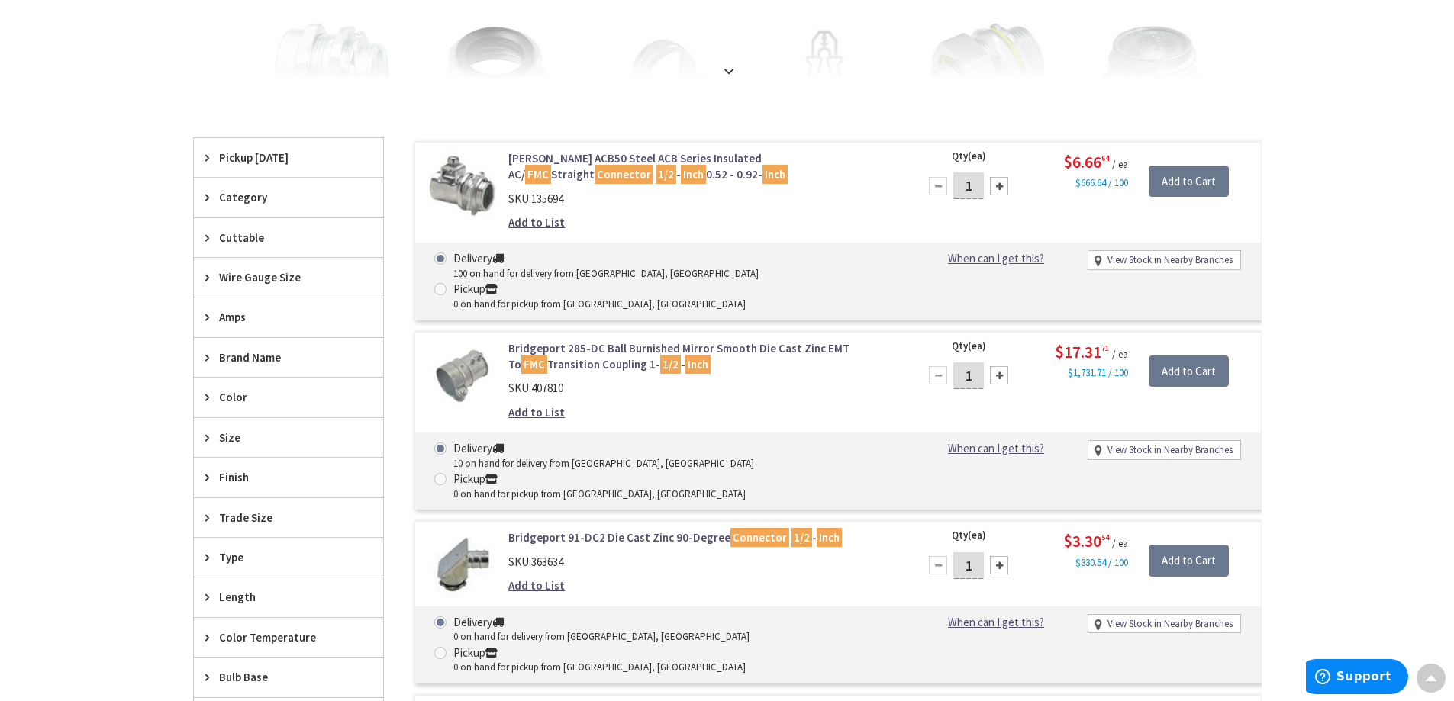
click at [211, 440] on icon at bounding box center [210, 437] width 11 height 11
click at [234, 639] on button "Show more" at bounding box center [288, 639] width 189 height 26
click at [226, 465] on input "search" at bounding box center [288, 469] width 189 height 23
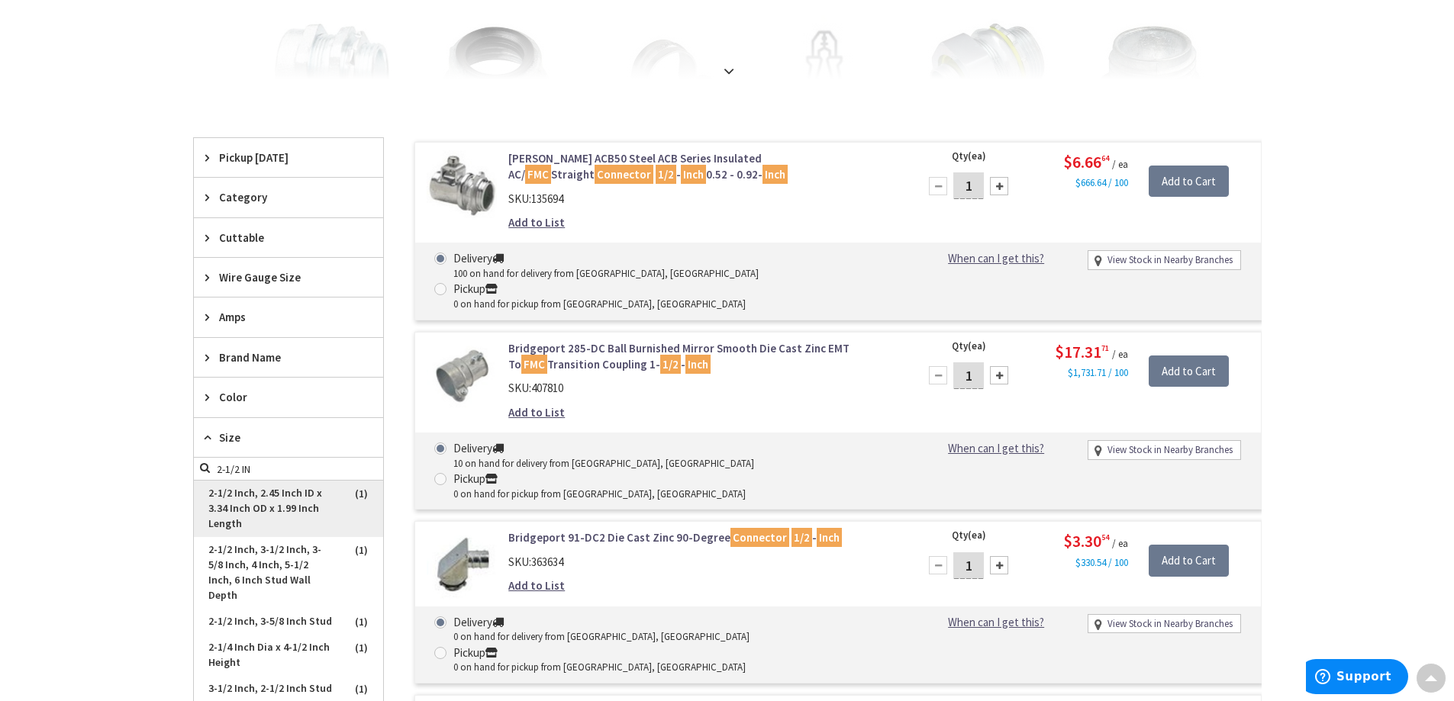
type input "2-1/2 IN"
click at [246, 530] on span "2-1/2 Inch, 2.45 Inch ID x 3.34 Inch OD x 1.99 Inch Length" at bounding box center [288, 509] width 189 height 56
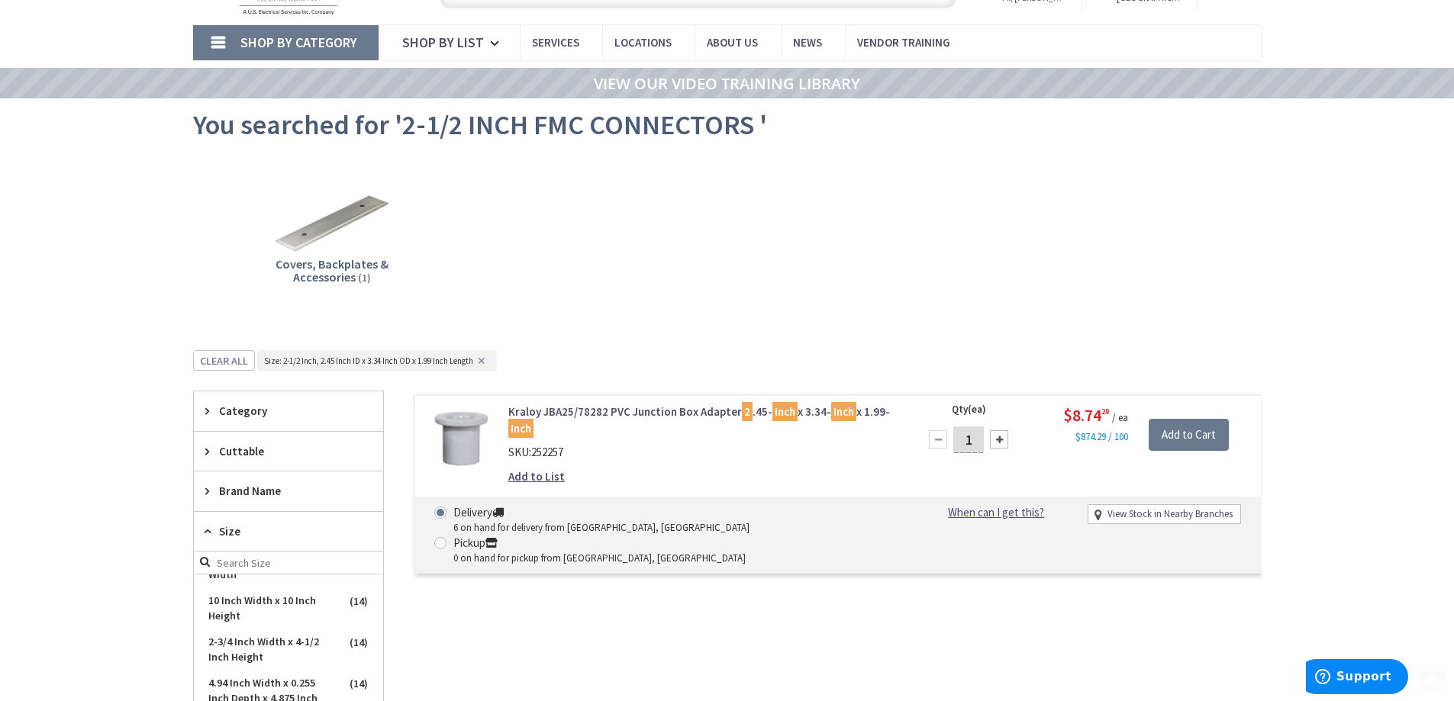
scroll to position [0, 0]
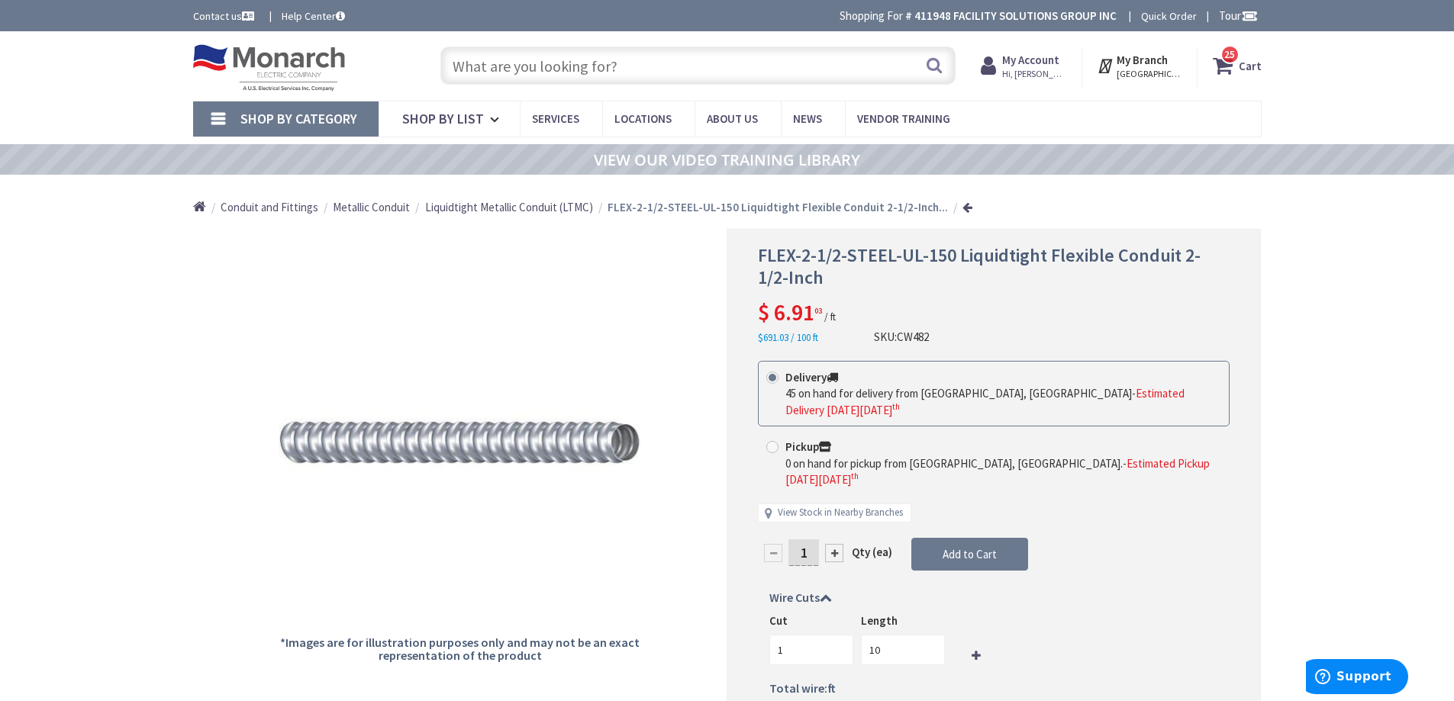
click at [363, 205] on span "Metallic Conduit" at bounding box center [371, 207] width 77 height 15
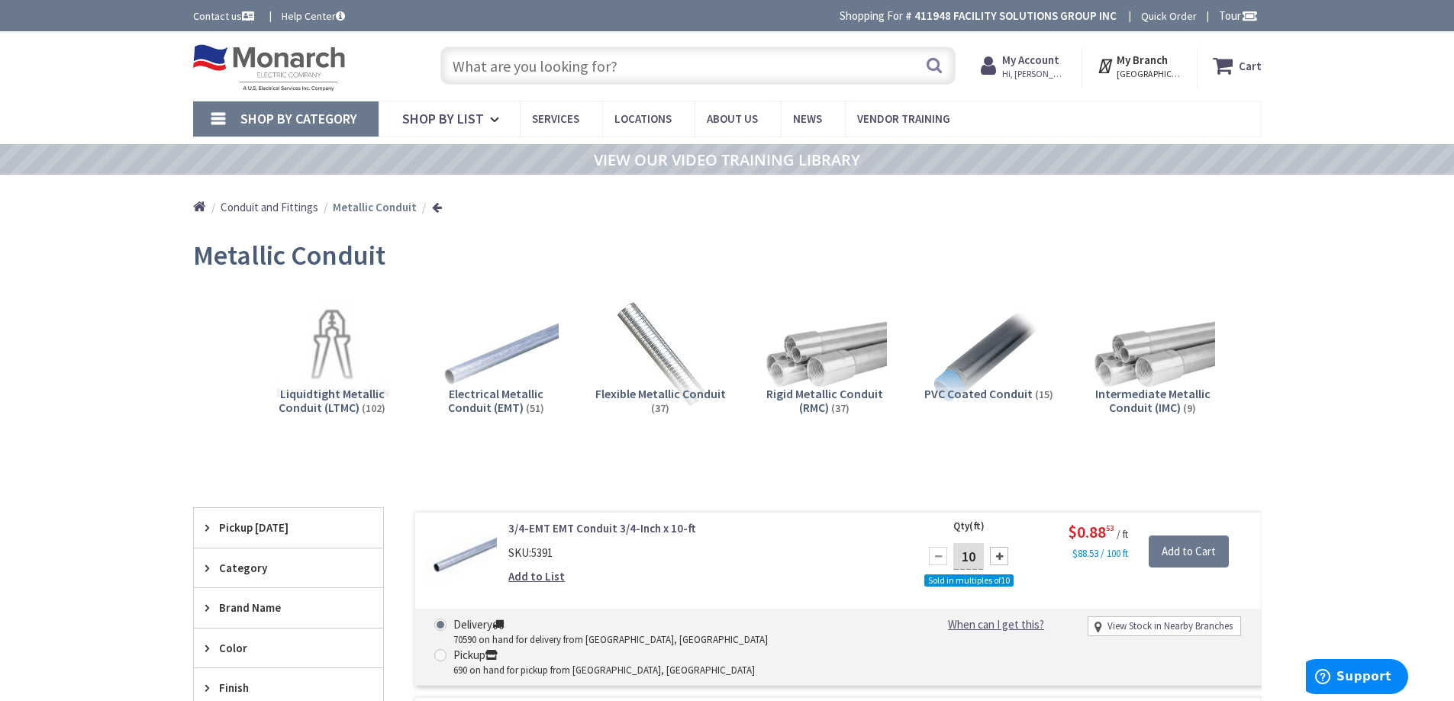
scroll to position [153, 0]
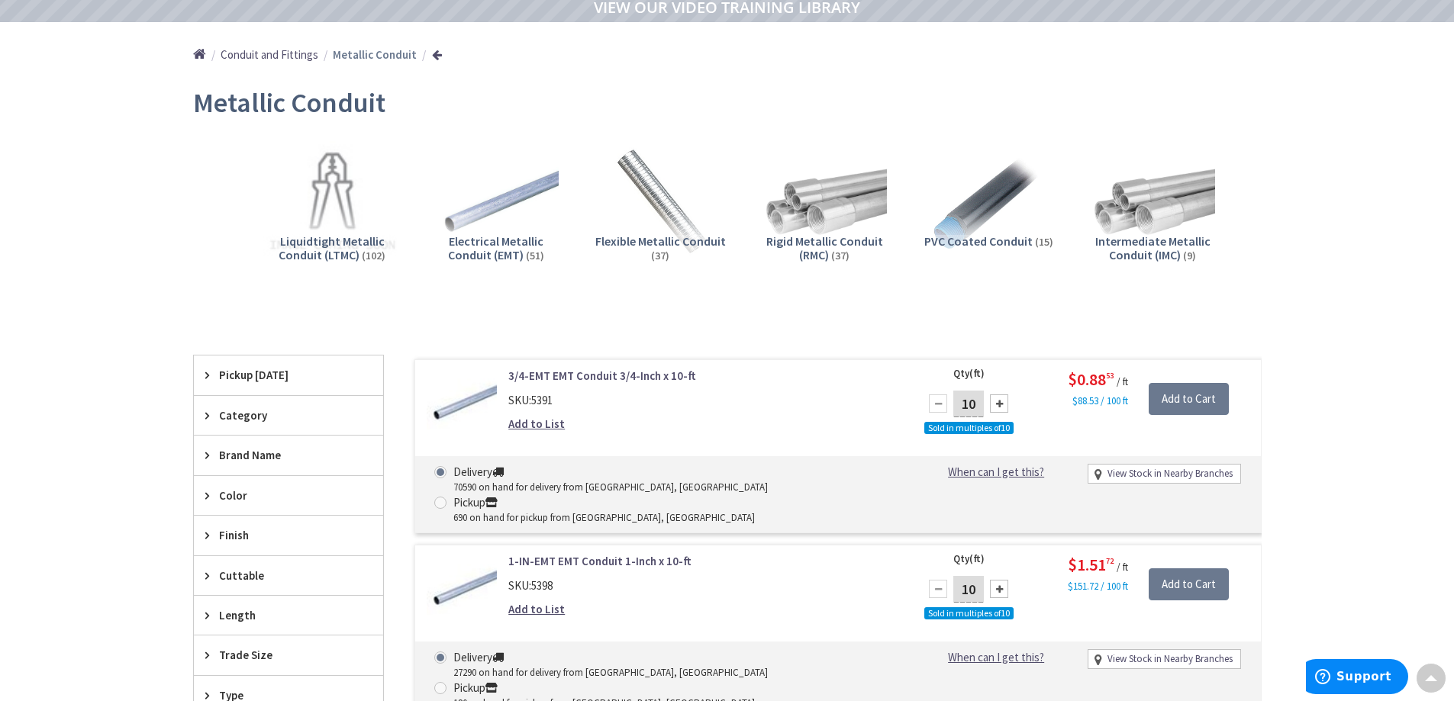
click at [338, 187] on img at bounding box center [332, 203] width 138 height 138
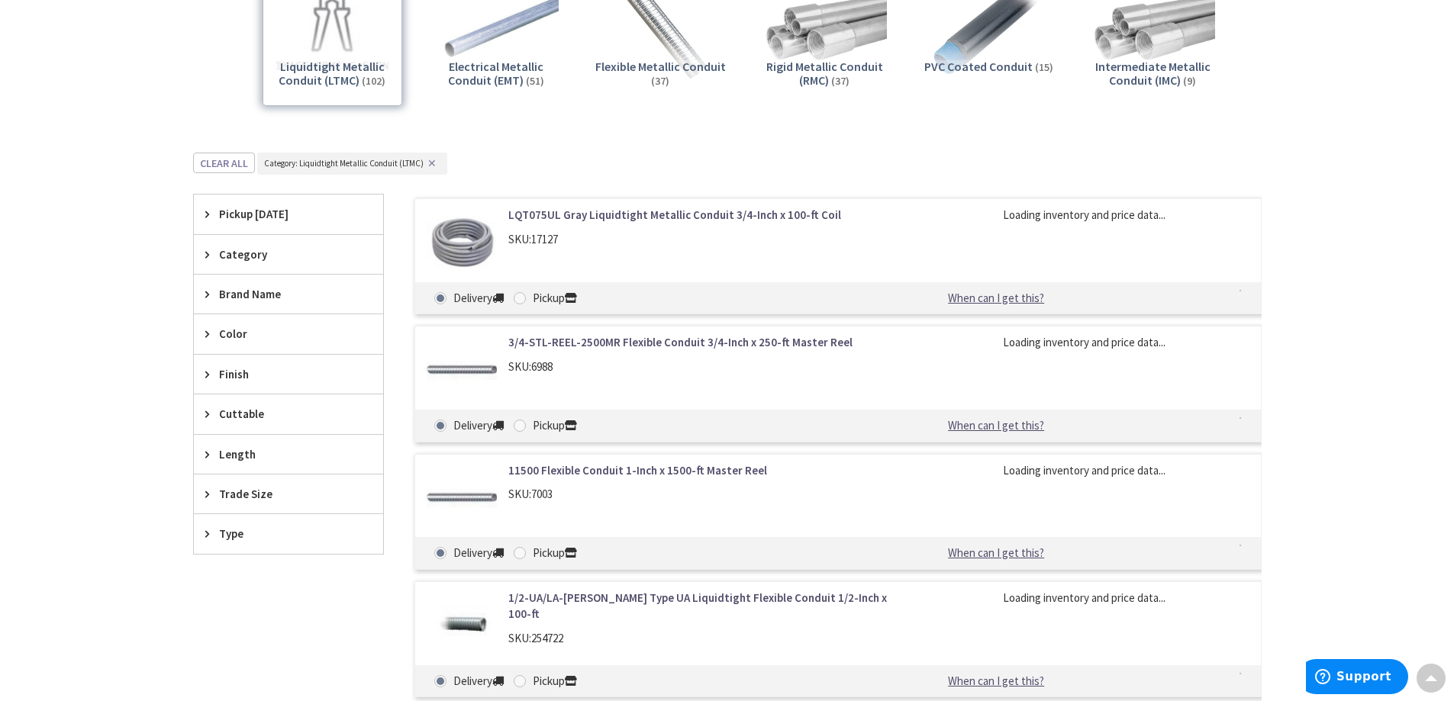
scroll to position [175, 0]
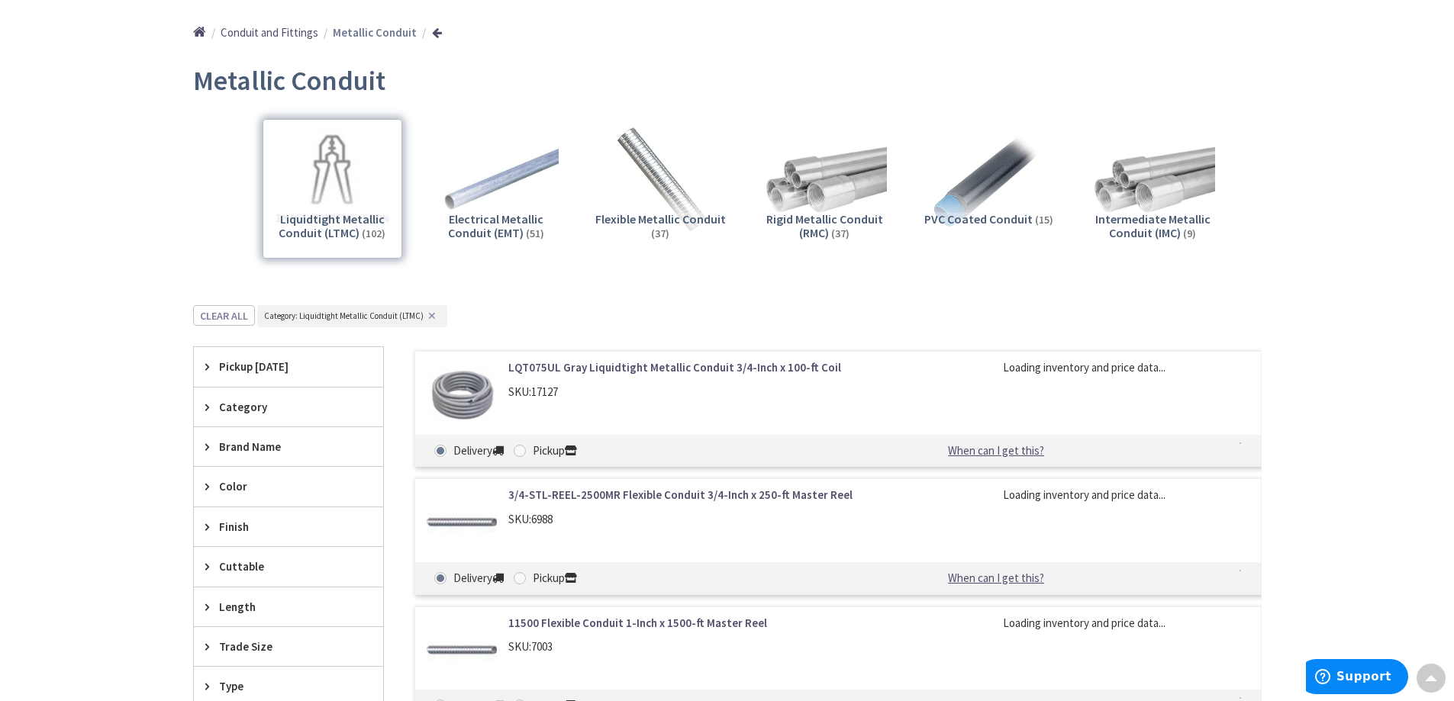
click at [333, 202] on div "Liquidtight Metallic Conduit (LTMC) (102)" at bounding box center [333, 189] width 140 height 140
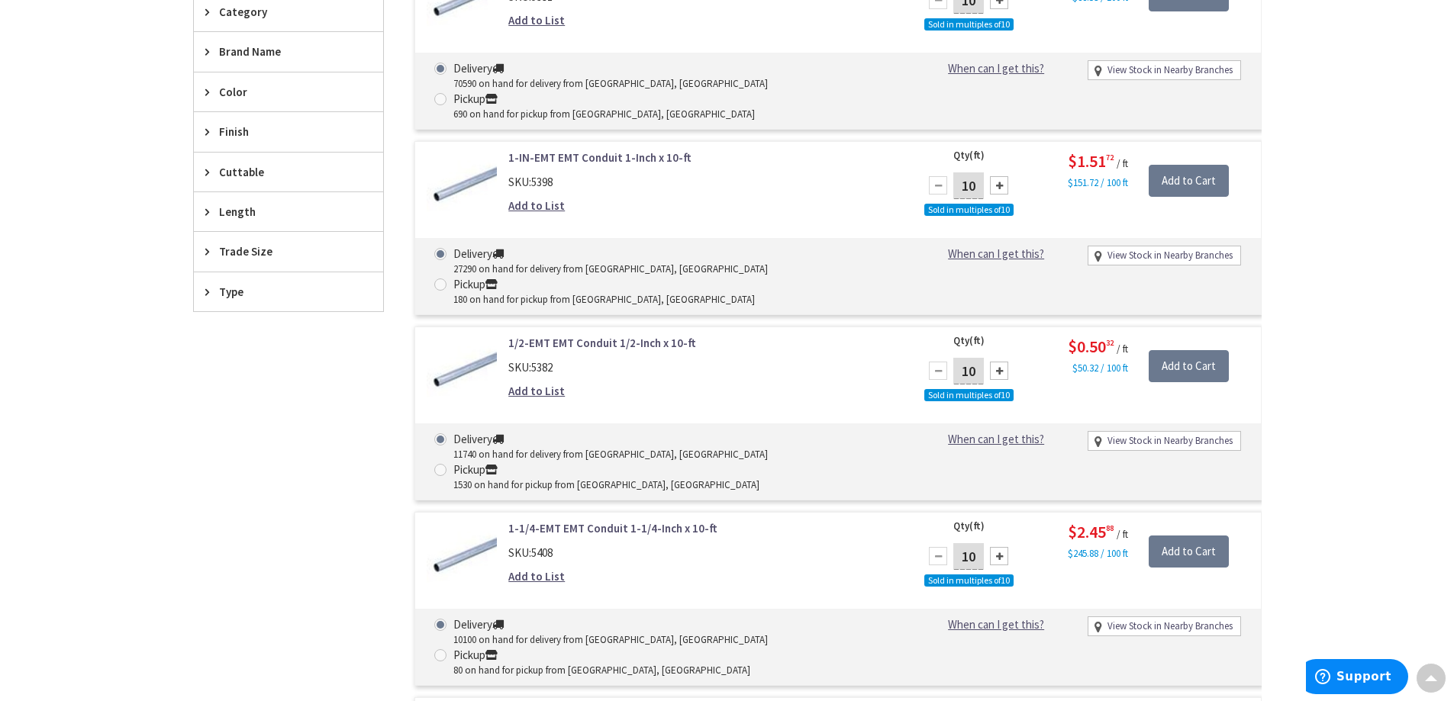
scroll to position [22, 0]
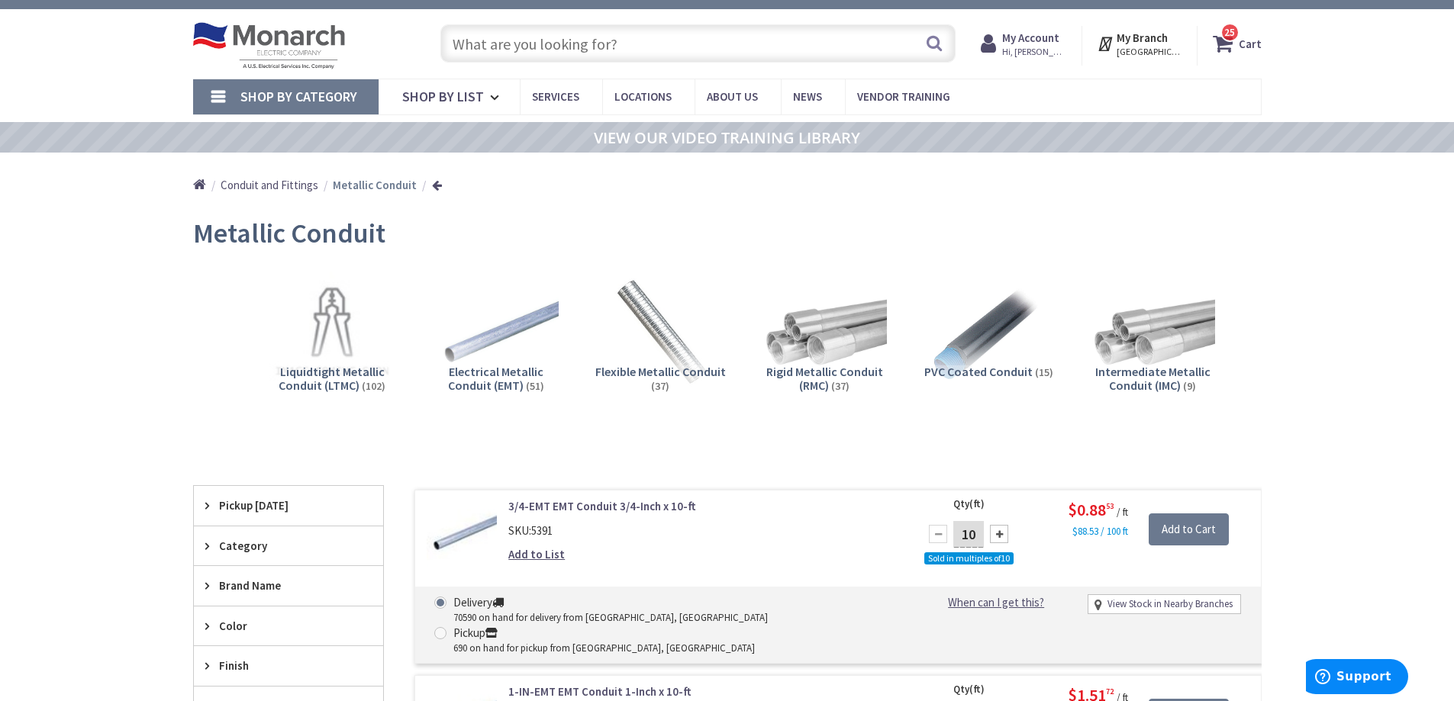
click at [527, 44] on input "text" at bounding box center [697, 43] width 515 height 38
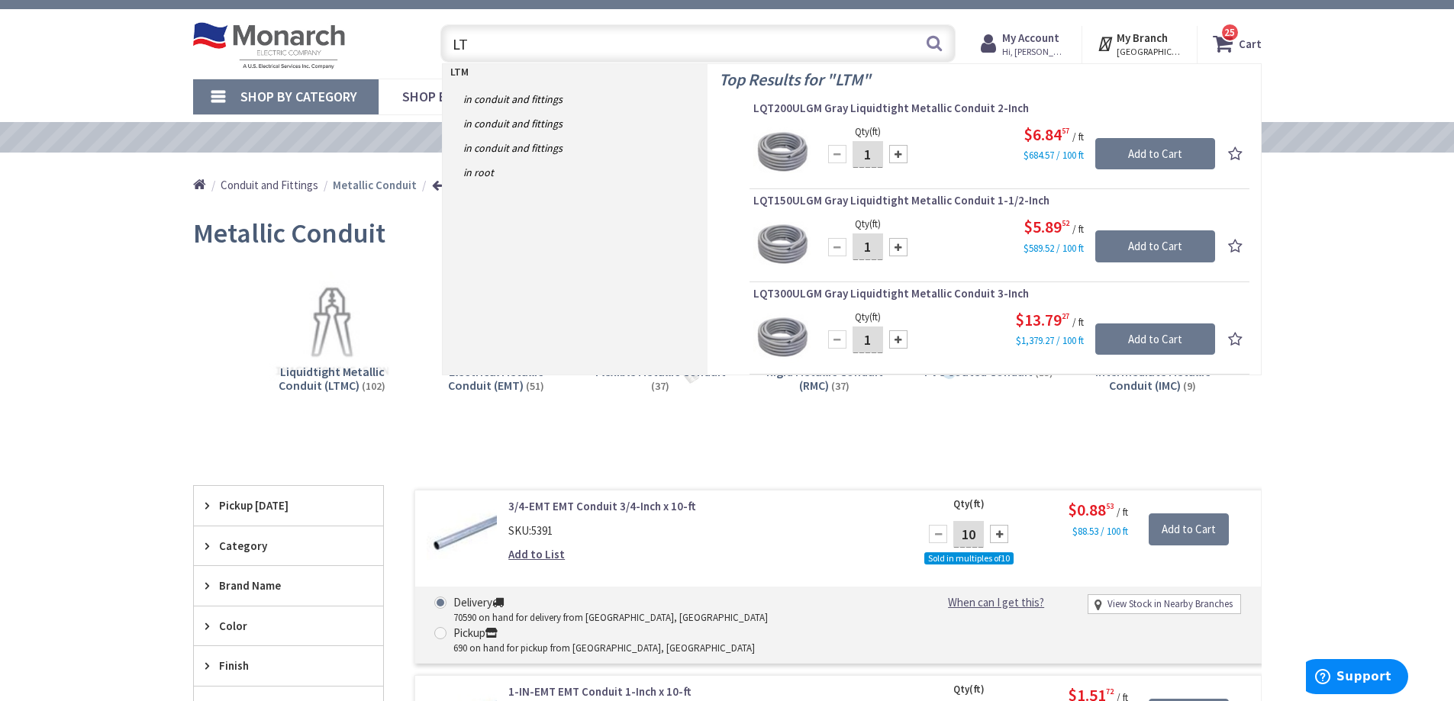
type input "L"
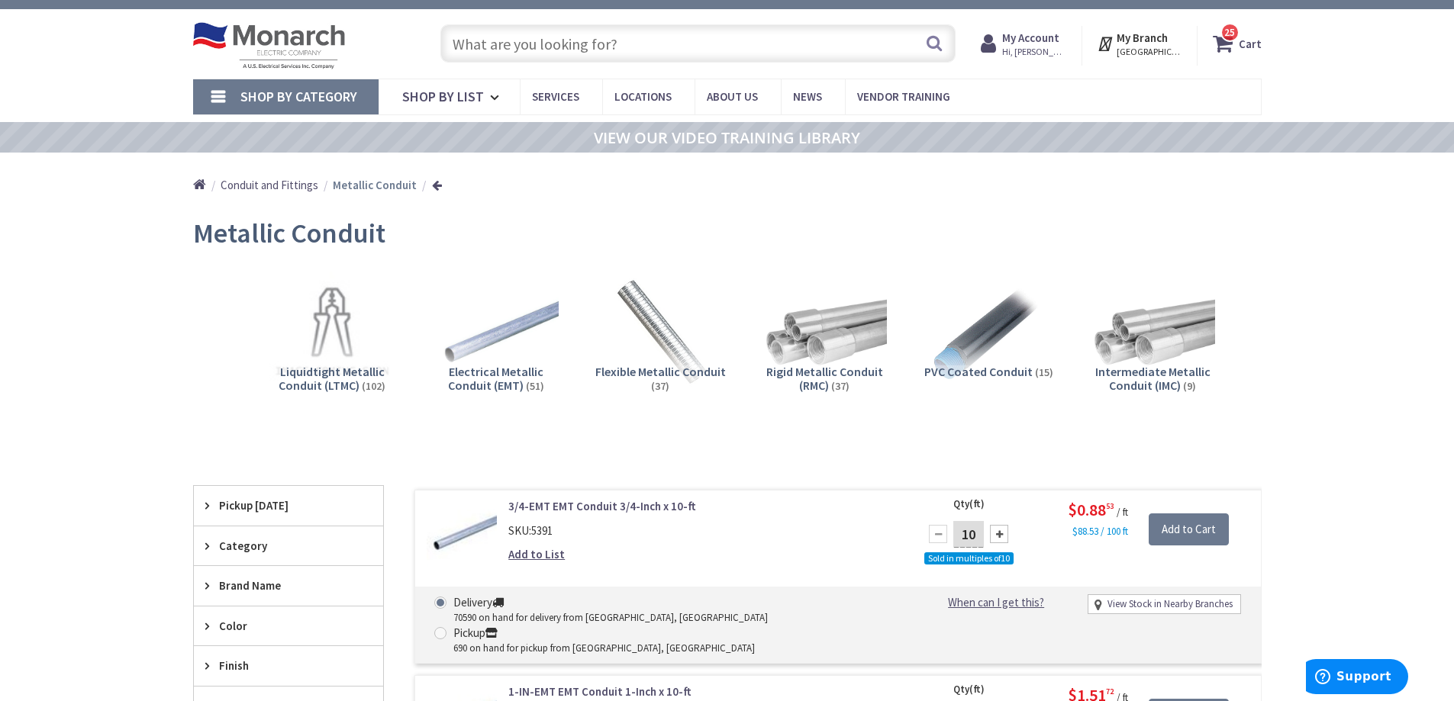
click at [590, 33] on input "text" at bounding box center [697, 43] width 515 height 38
click at [634, 290] on img at bounding box center [660, 333] width 138 height 138
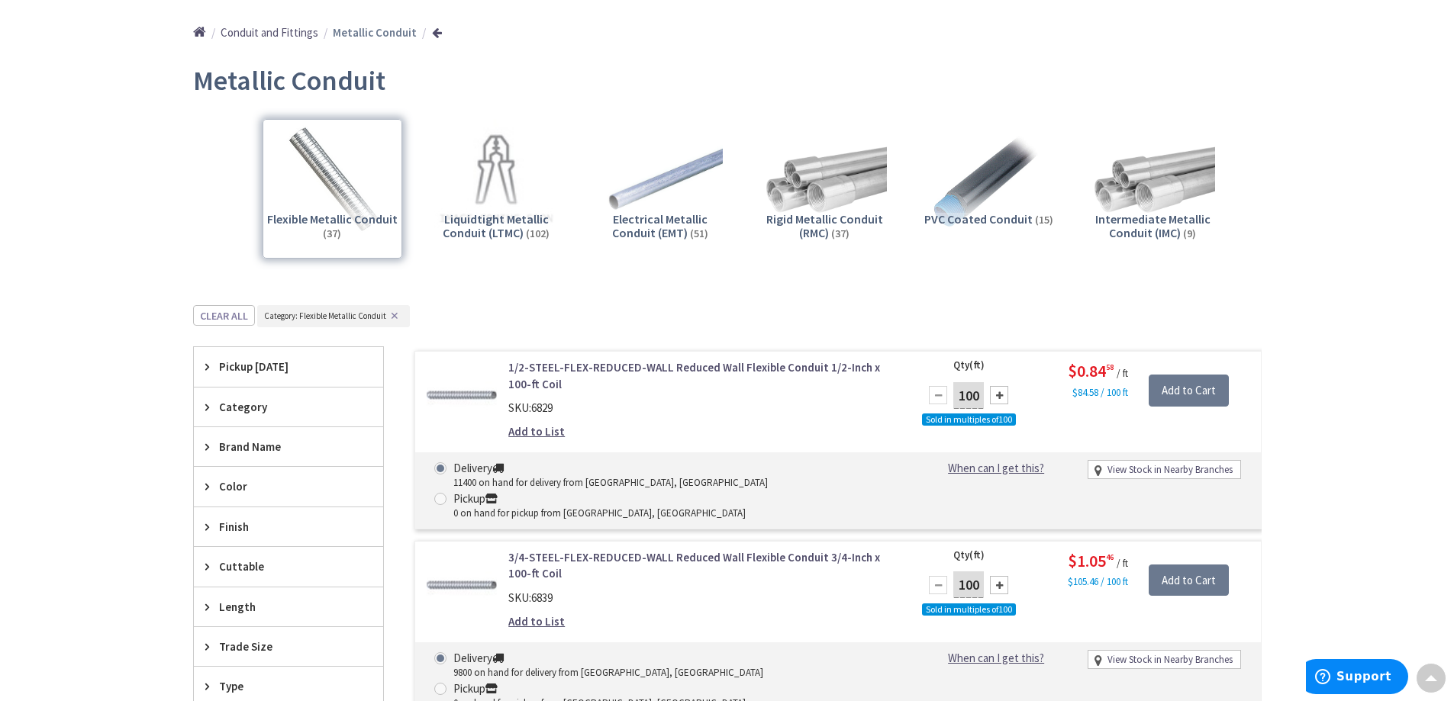
scroll to position [0, 0]
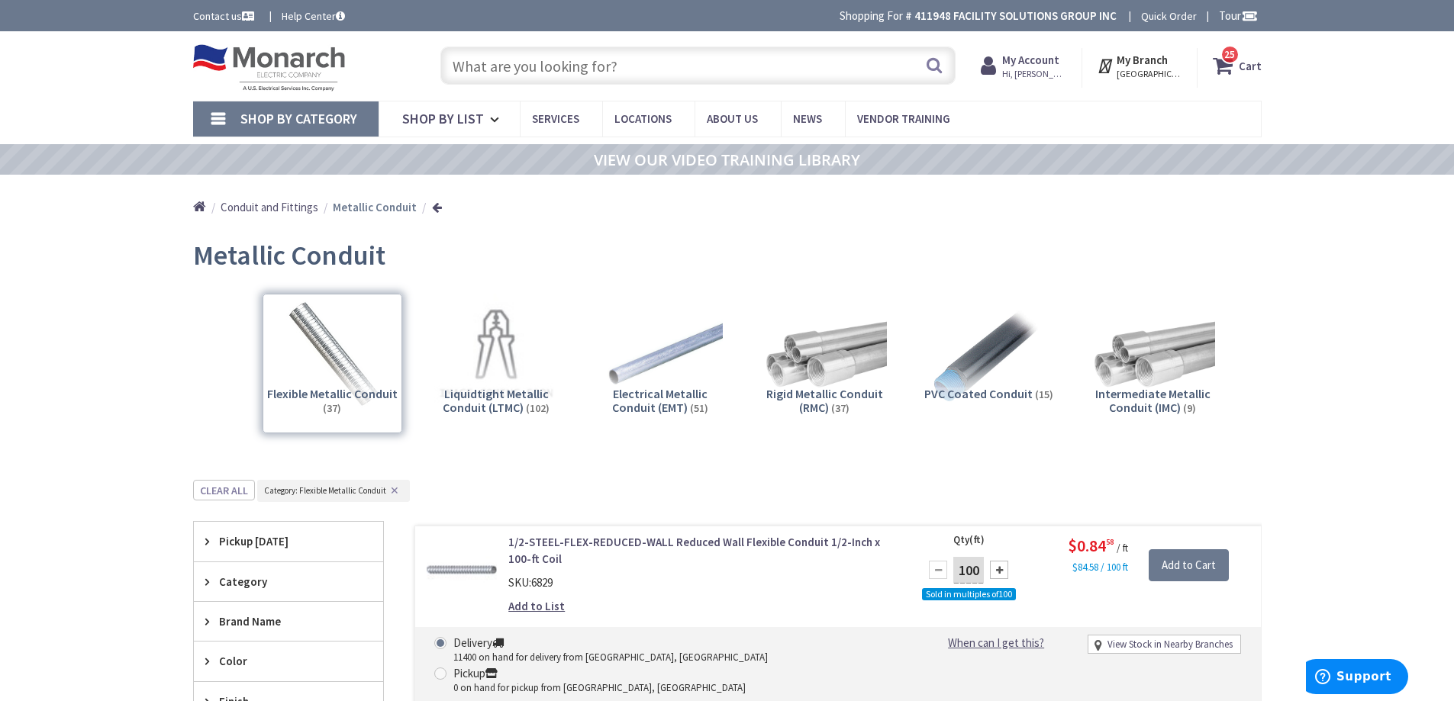
click at [605, 68] on input "text" at bounding box center [697, 66] width 515 height 38
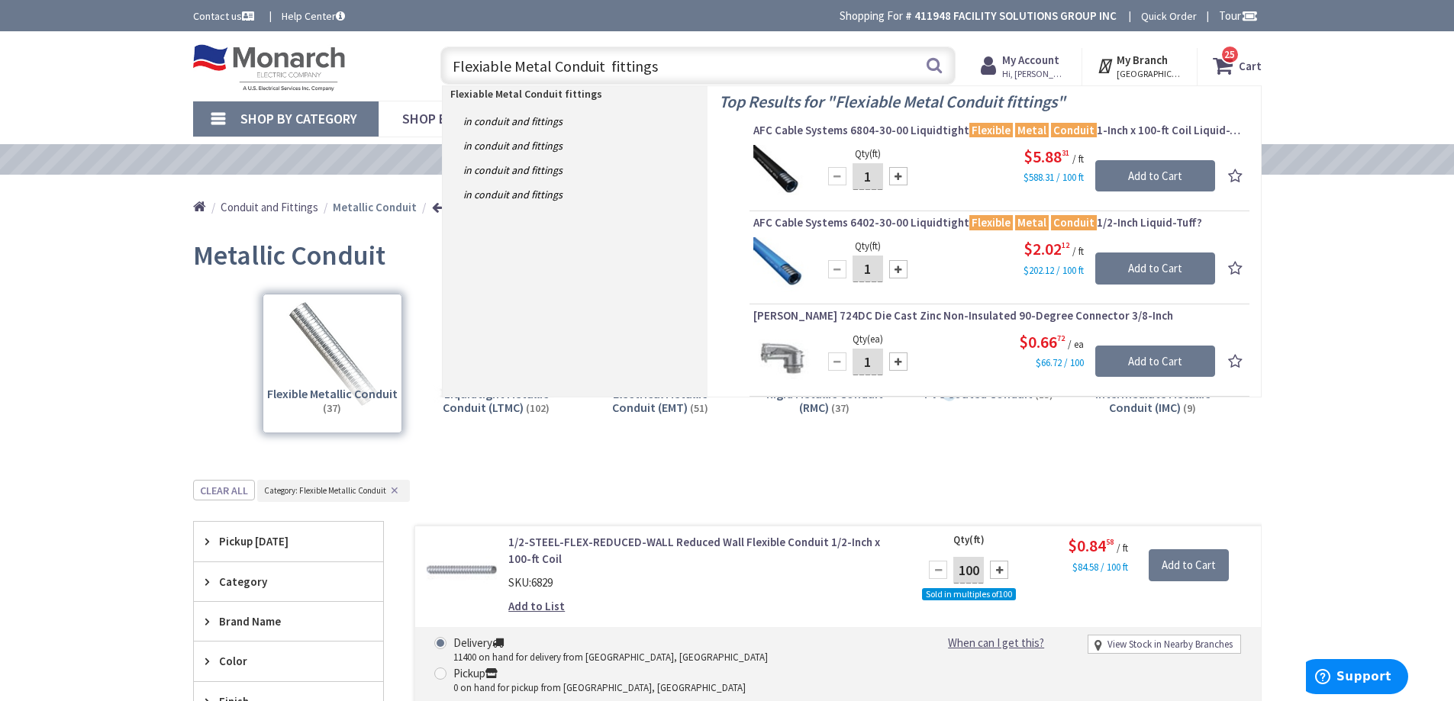
type input "Flexiable Metal Conduit fittings"
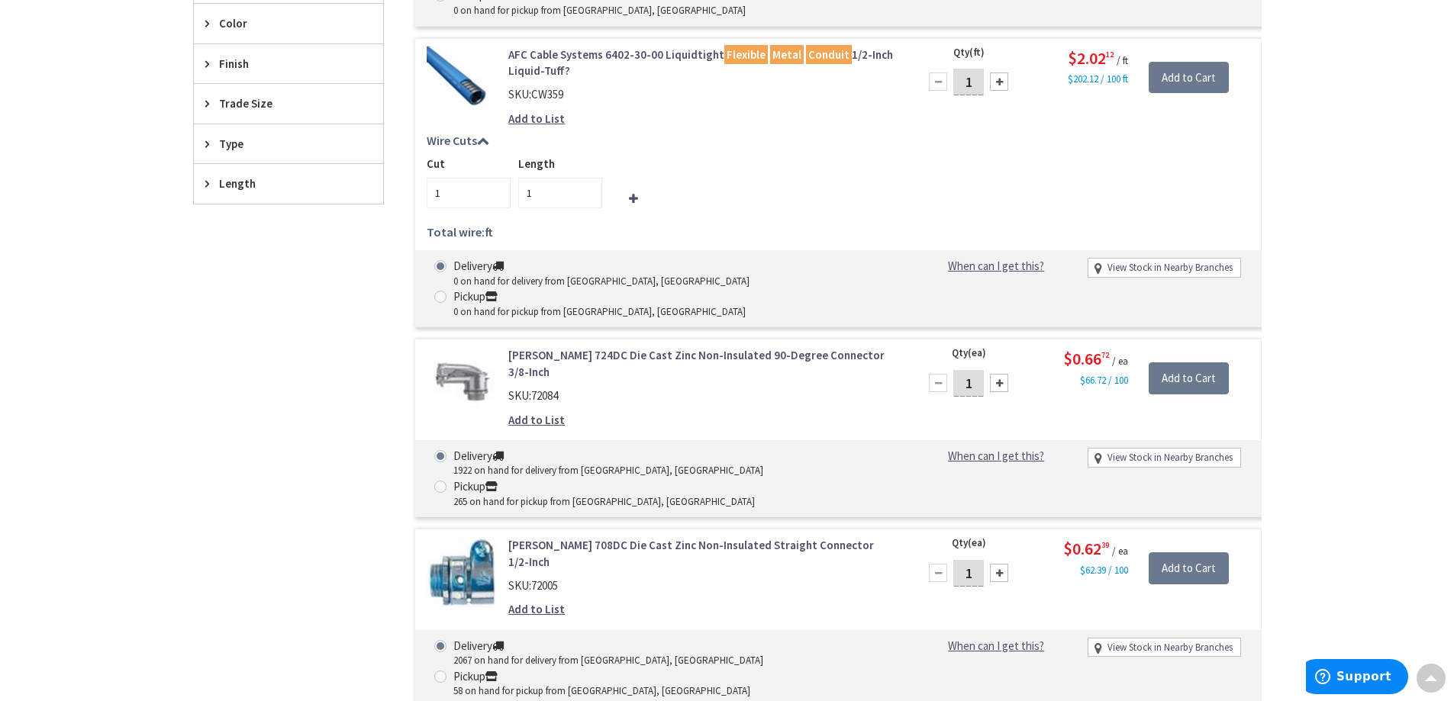
scroll to position [458, 0]
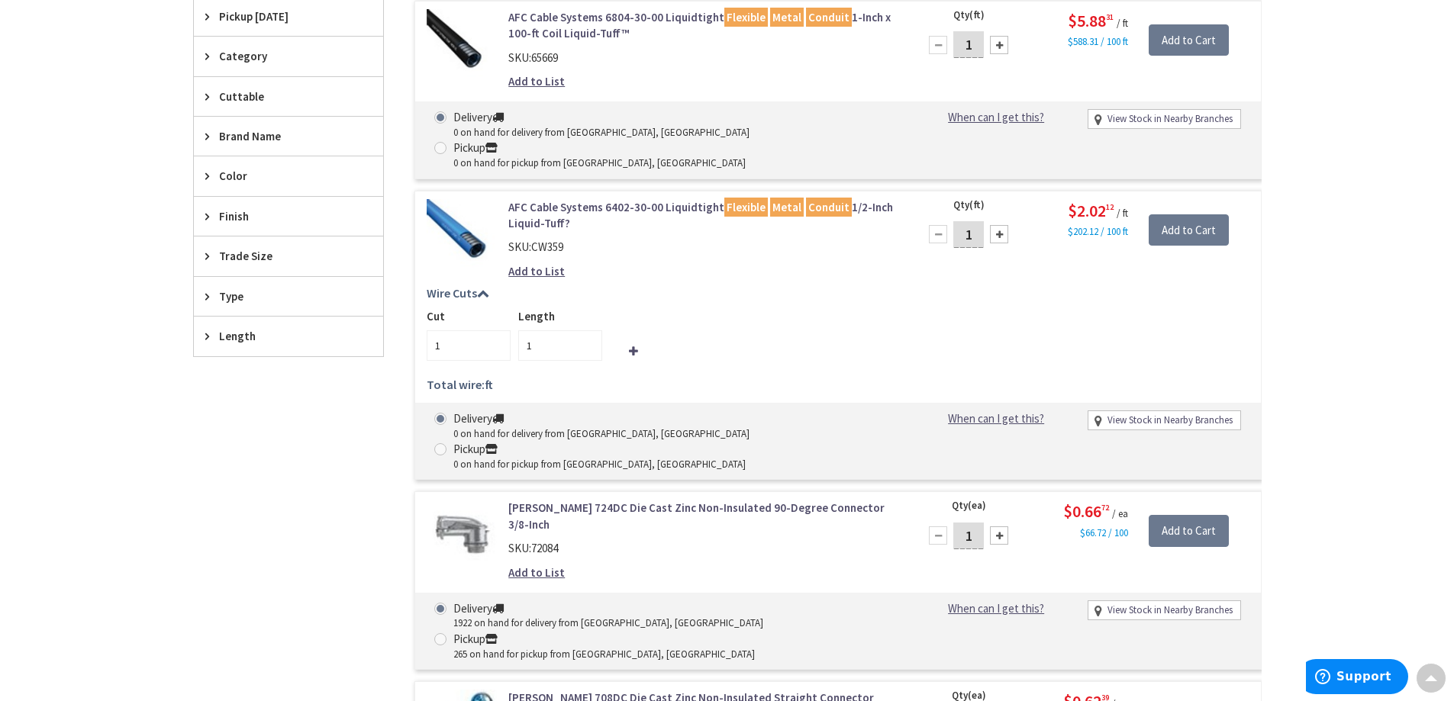
click at [219, 249] on span "Trade Size" at bounding box center [281, 256] width 124 height 16
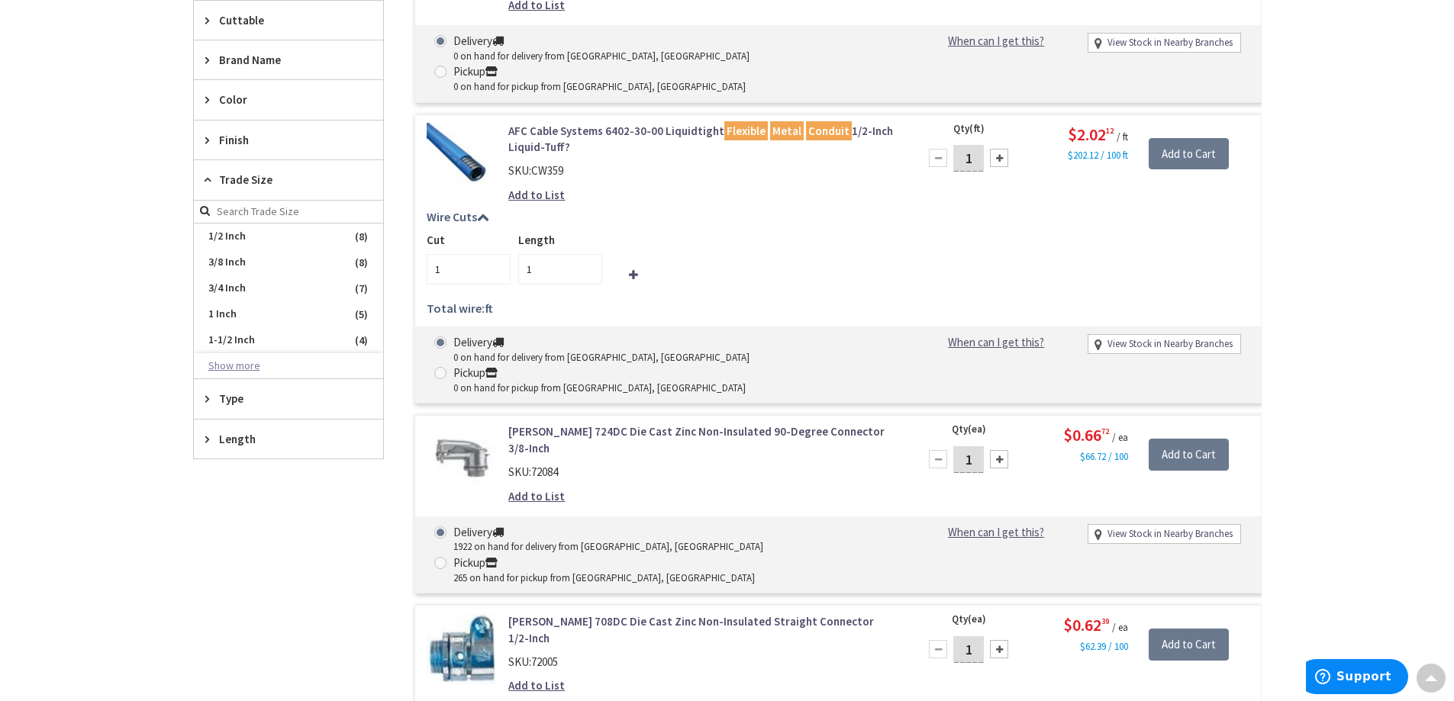
click at [237, 357] on button "Show more" at bounding box center [288, 366] width 189 height 26
click at [233, 393] on span "2-1/2 Inch" at bounding box center [288, 392] width 189 height 26
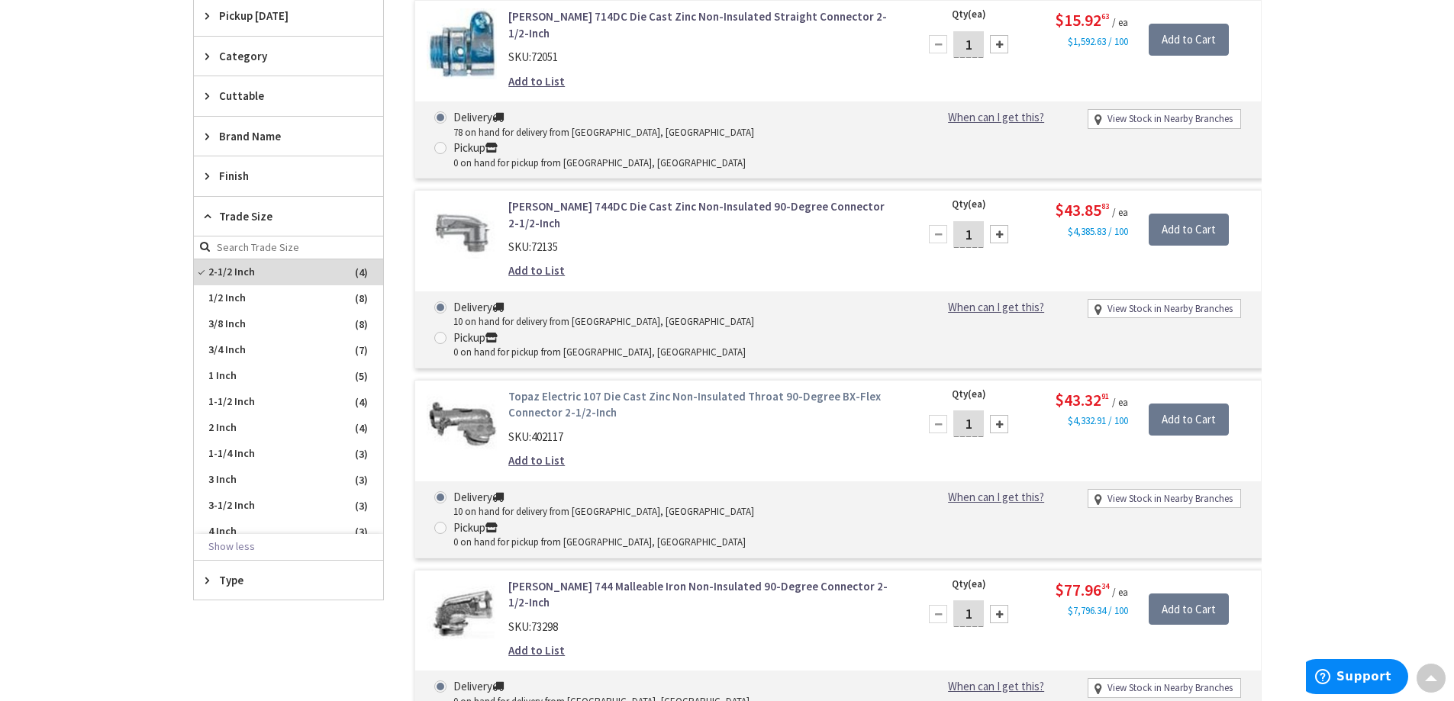
scroll to position [395, 0]
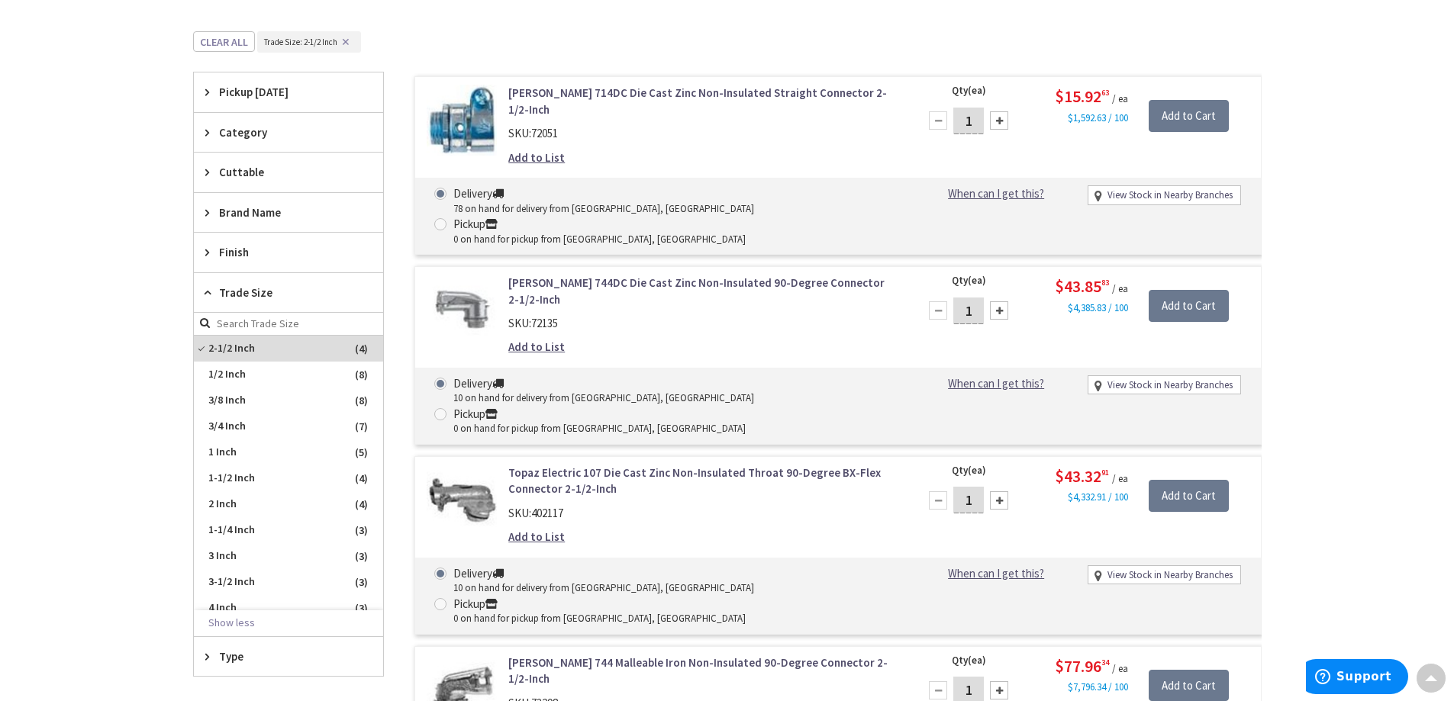
click at [601, 92] on link "[PERSON_NAME] 714DC Die Cast Zinc Non-Insulated Straight Connector 2-1/2-Inch" at bounding box center [702, 101] width 389 height 33
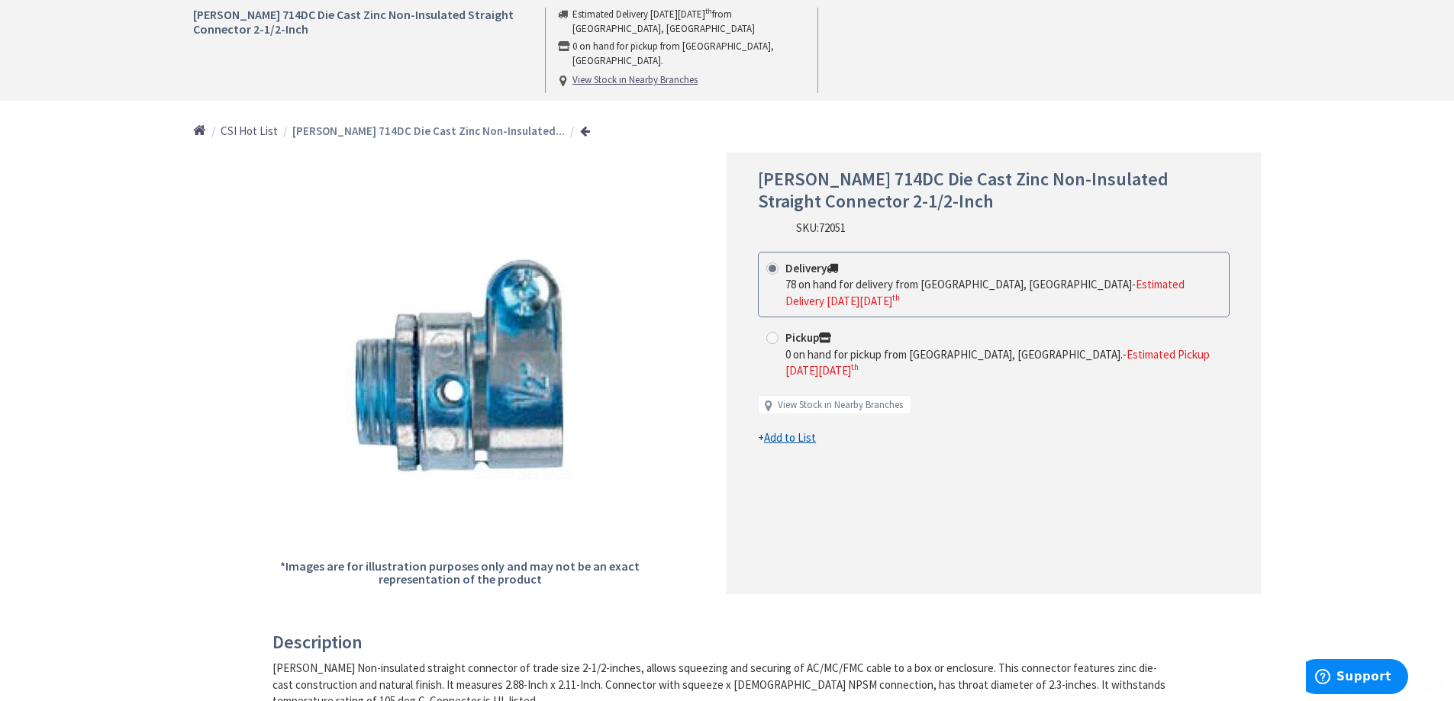
scroll to position [229, 0]
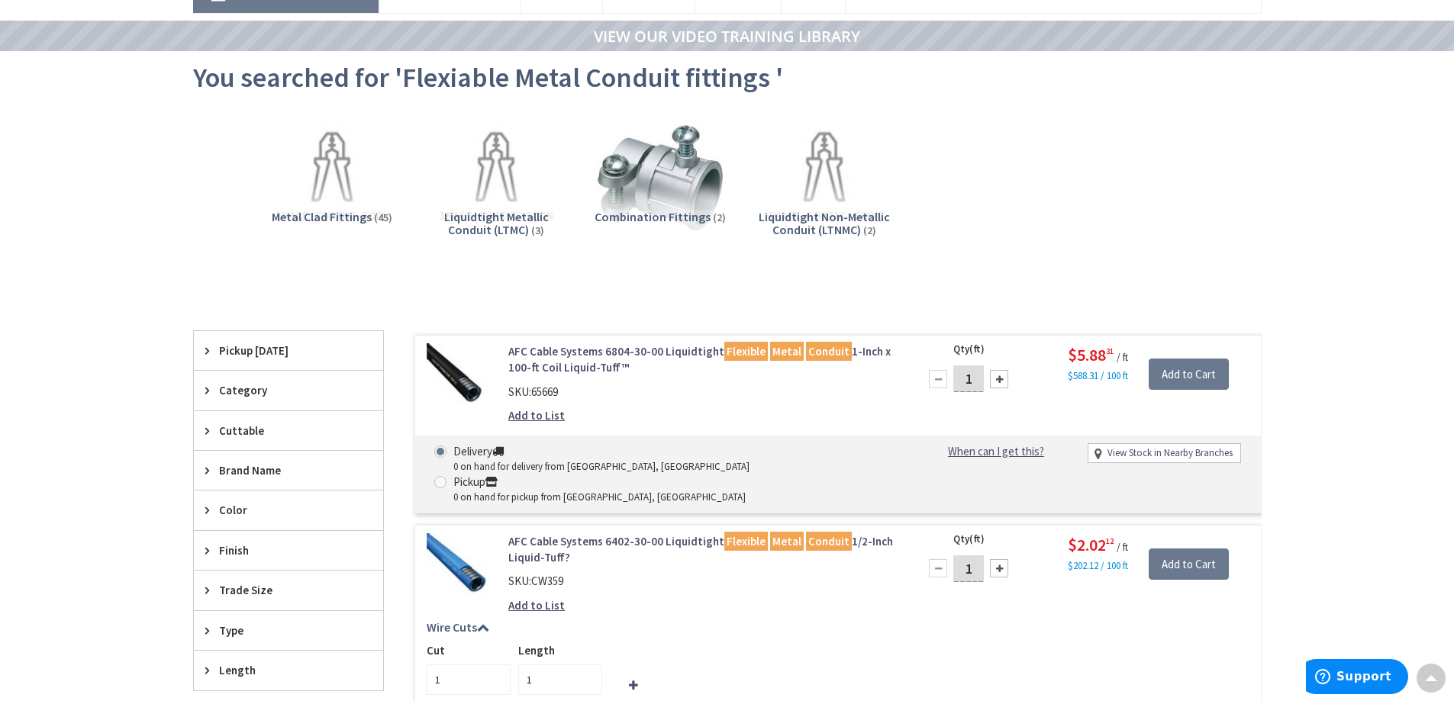
scroll to position [200, 0]
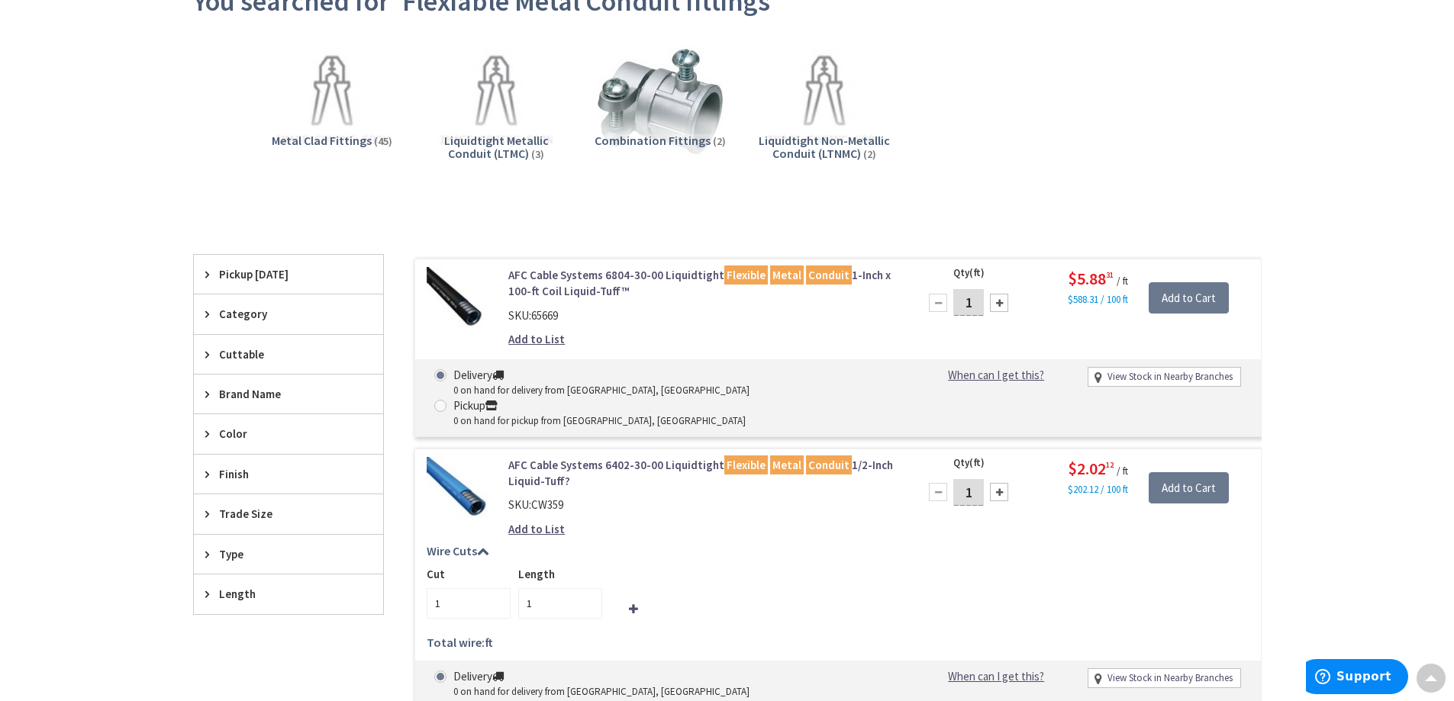
click at [294, 517] on span "Trade Size" at bounding box center [281, 514] width 124 height 16
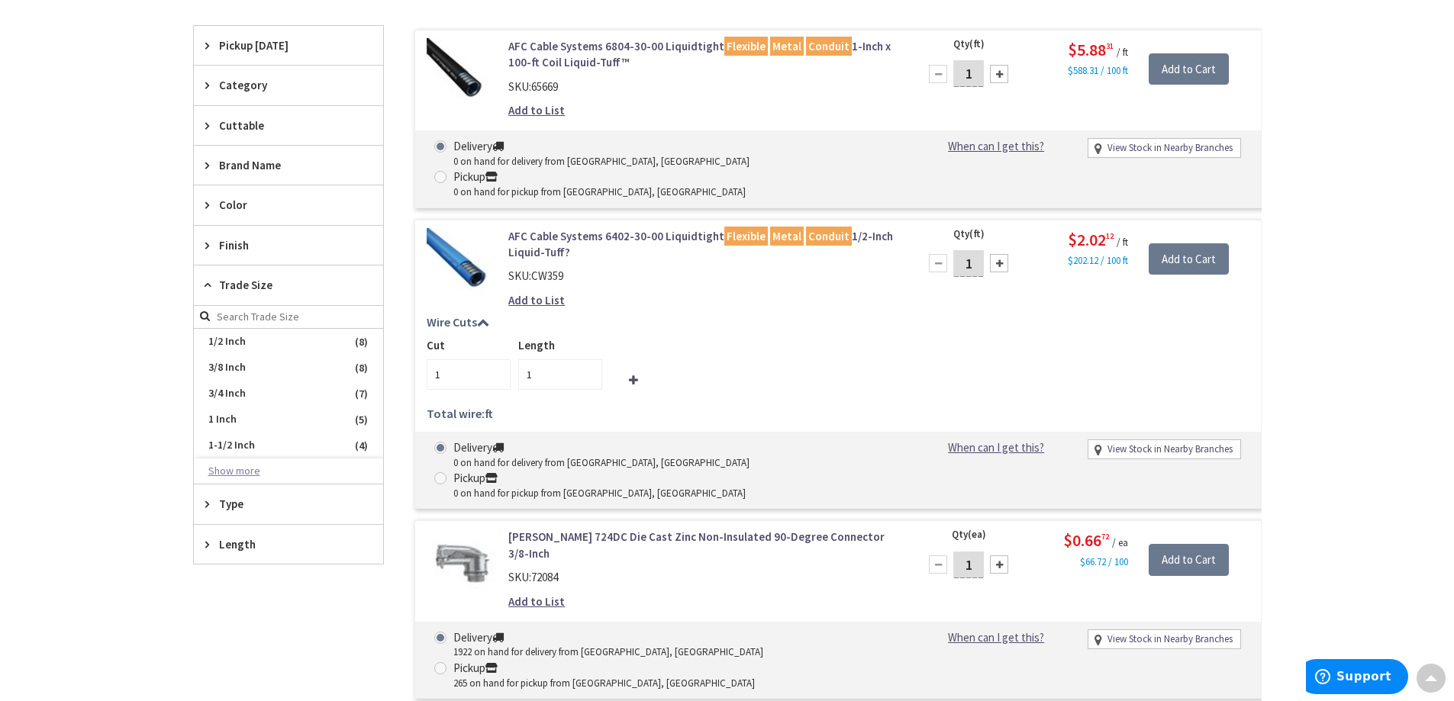
click at [238, 472] on button "Show more" at bounding box center [288, 472] width 189 height 26
click at [240, 497] on span "2-1/2 Inch" at bounding box center [288, 498] width 189 height 26
